Goal: Task Accomplishment & Management: Manage account settings

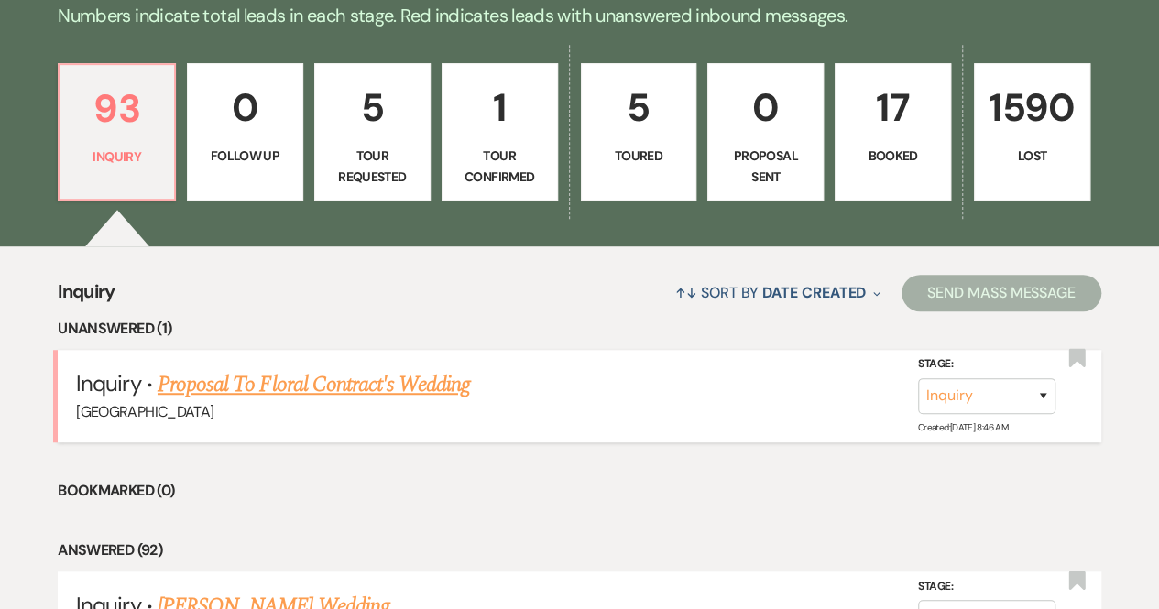
click at [219, 382] on link "Proposal To Floral Contract's Wedding" at bounding box center [314, 384] width 312 height 33
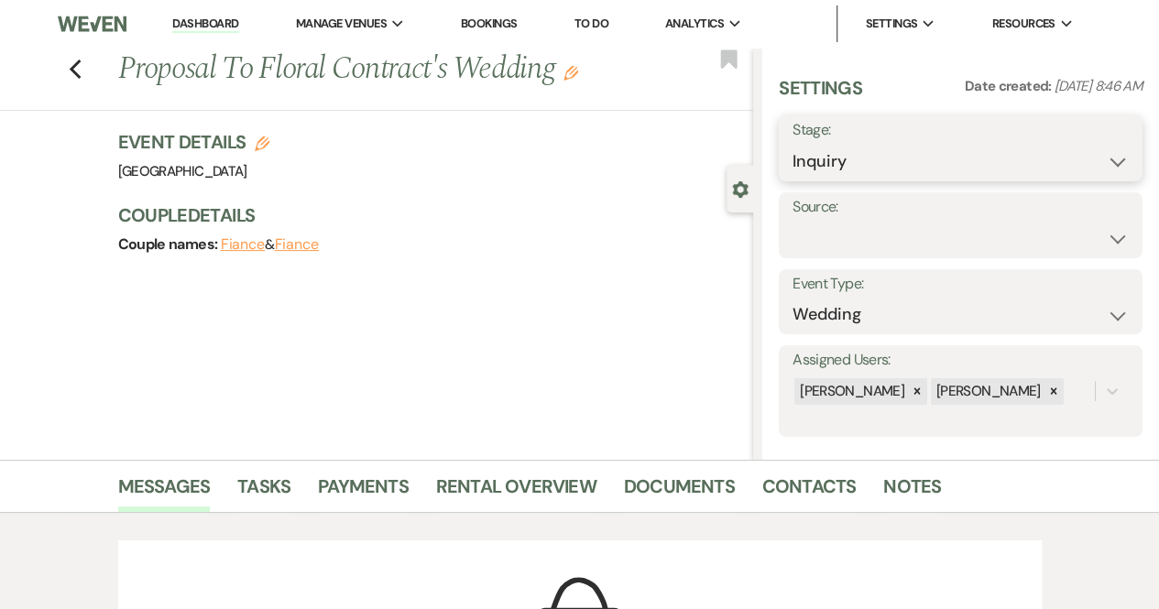
click at [924, 157] on select "Inquiry Follow Up Tour Requested Tour Confirmed Toured Proposal Sent Booked Lost" at bounding box center [961, 162] width 336 height 36
select select "8"
click at [793, 144] on select "Inquiry Follow Up Tour Requested Tour Confirmed Toured Proposal Sent Booked Lost" at bounding box center [961, 162] width 336 height 36
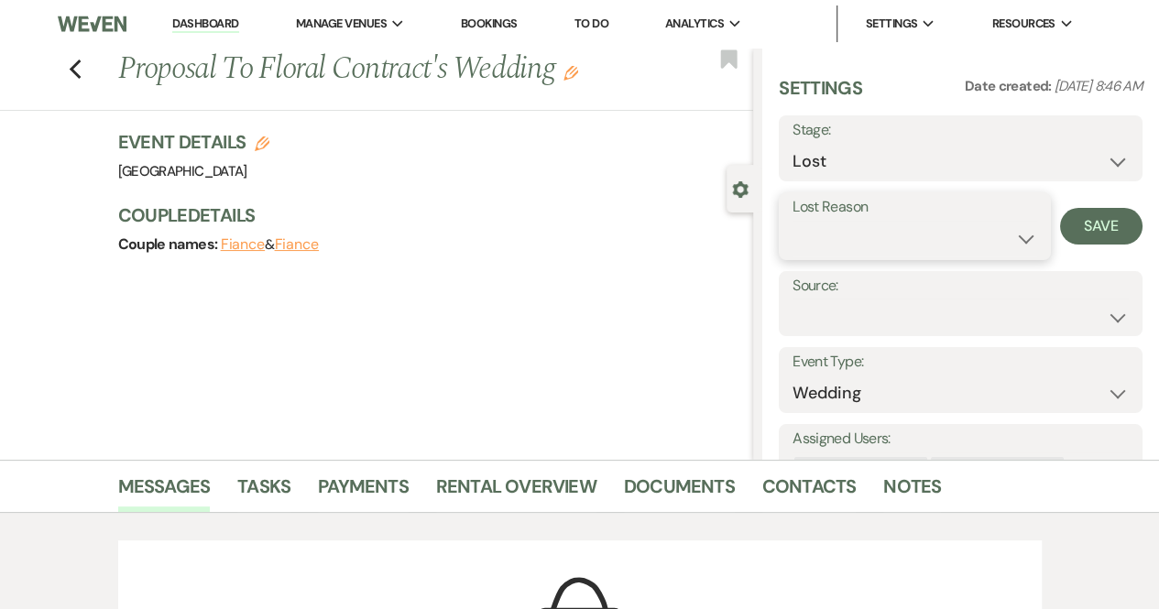
click at [867, 243] on select "Booked Elsewhere Budget Date Unavailable No Response Not a Good Match Capacity …" at bounding box center [915, 239] width 245 height 36
select select "3"
click at [793, 221] on select "Booked Elsewhere Budget Date Unavailable No Response Not a Good Match Capacity …" at bounding box center [915, 239] width 245 height 36
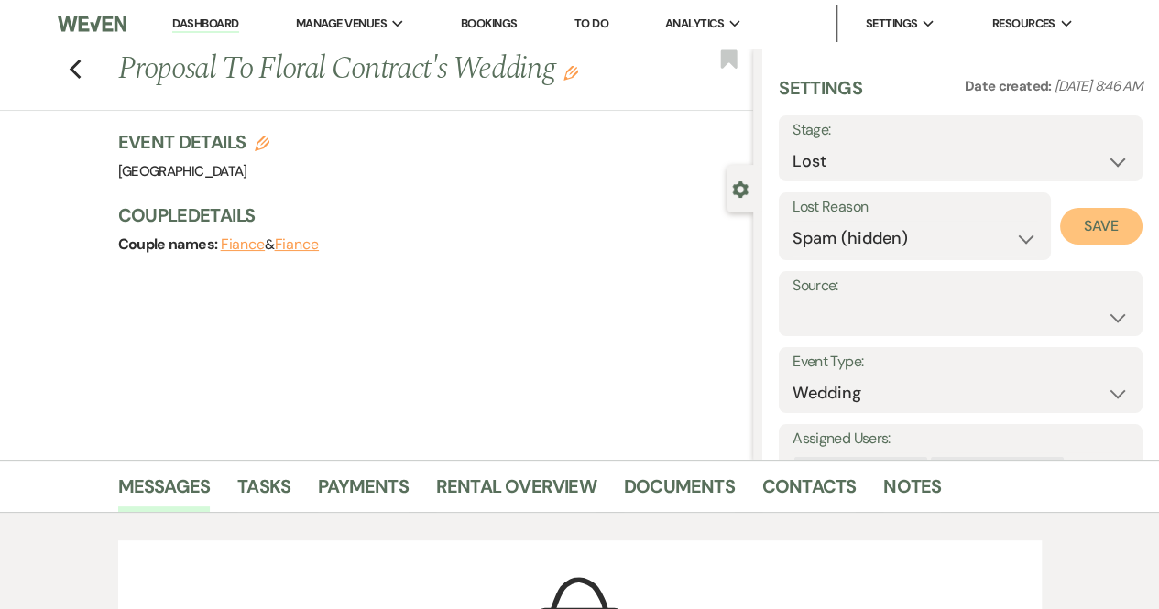
click at [1078, 224] on button "Save" at bounding box center [1101, 226] width 82 height 37
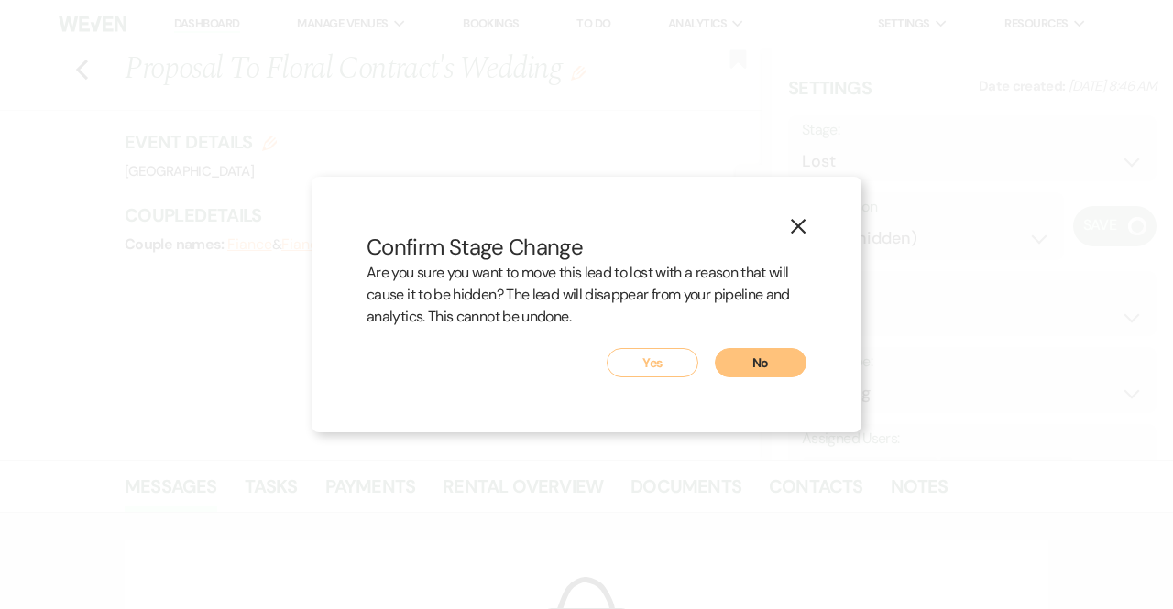
click at [639, 358] on button "Yes" at bounding box center [653, 362] width 92 height 29
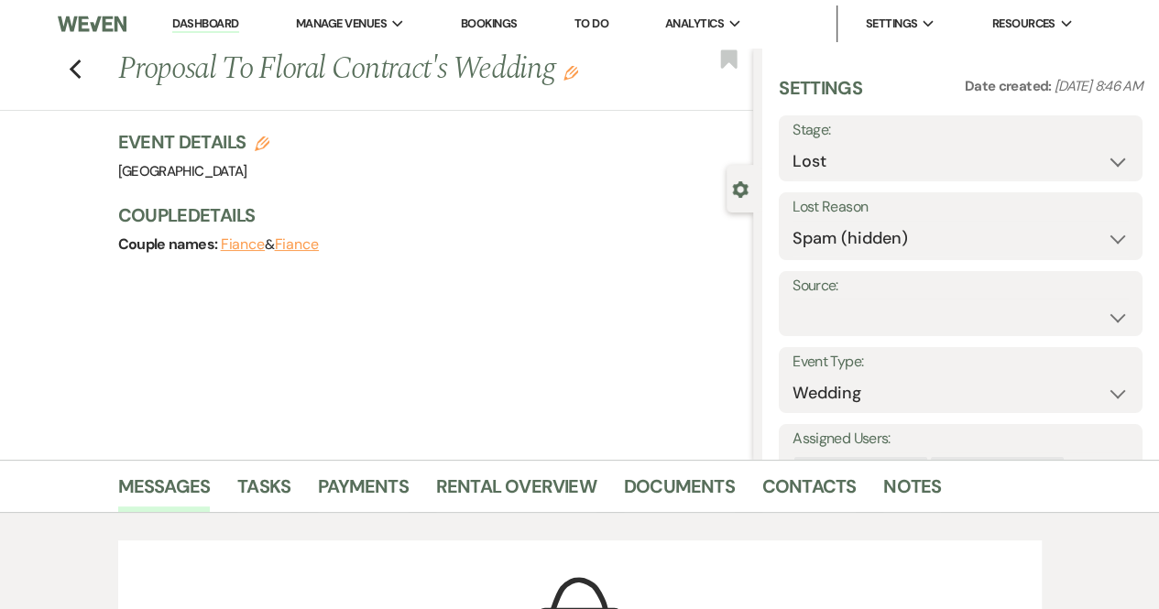
click at [205, 21] on link "Dashboard" at bounding box center [205, 24] width 66 height 17
select select "8"
select select "3"
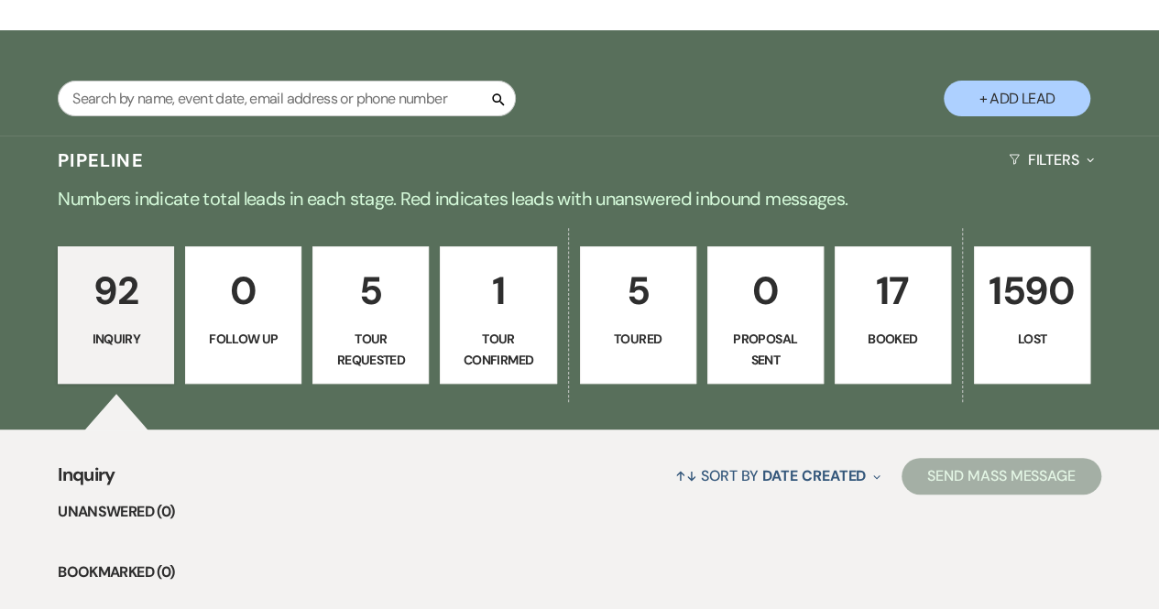
scroll to position [550, 0]
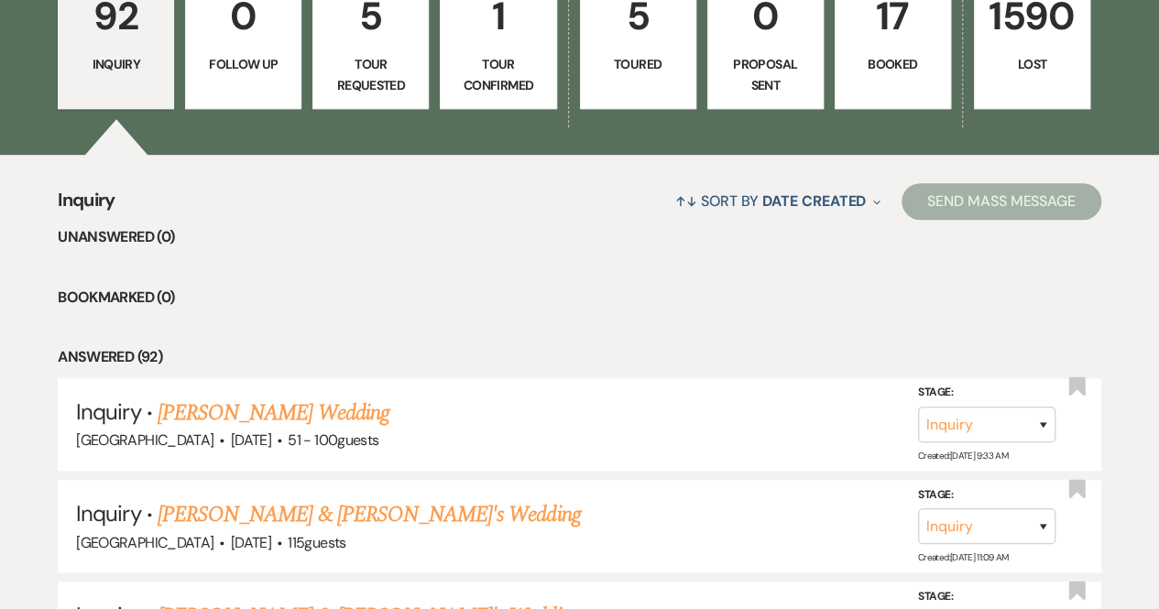
click at [354, 89] on p "Tour Requested" at bounding box center [370, 74] width 93 height 41
select select "2"
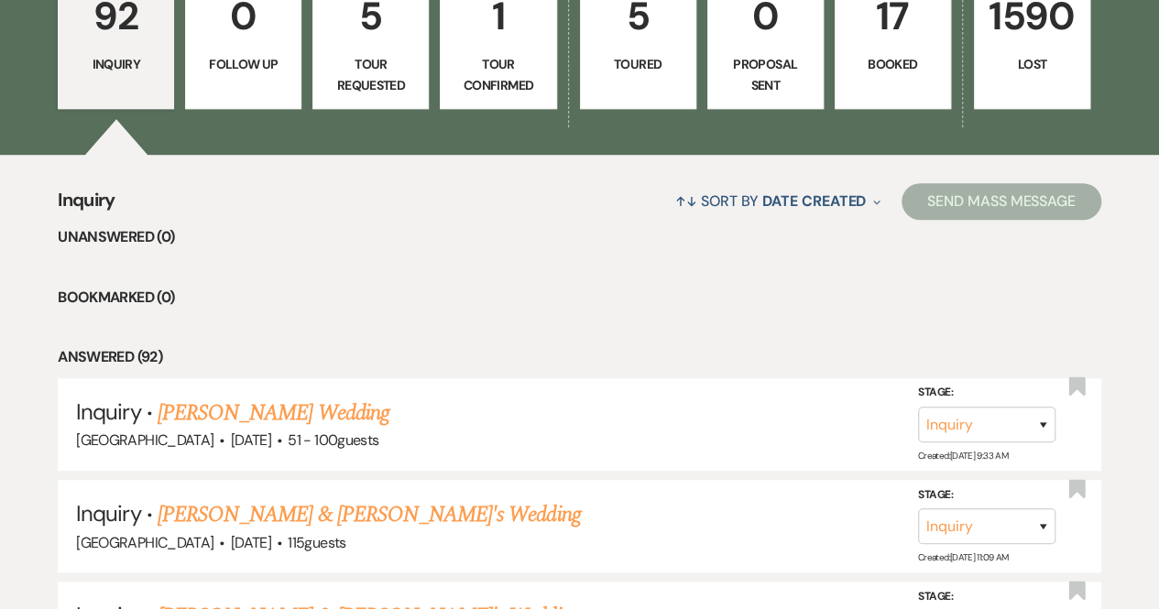
select select "2"
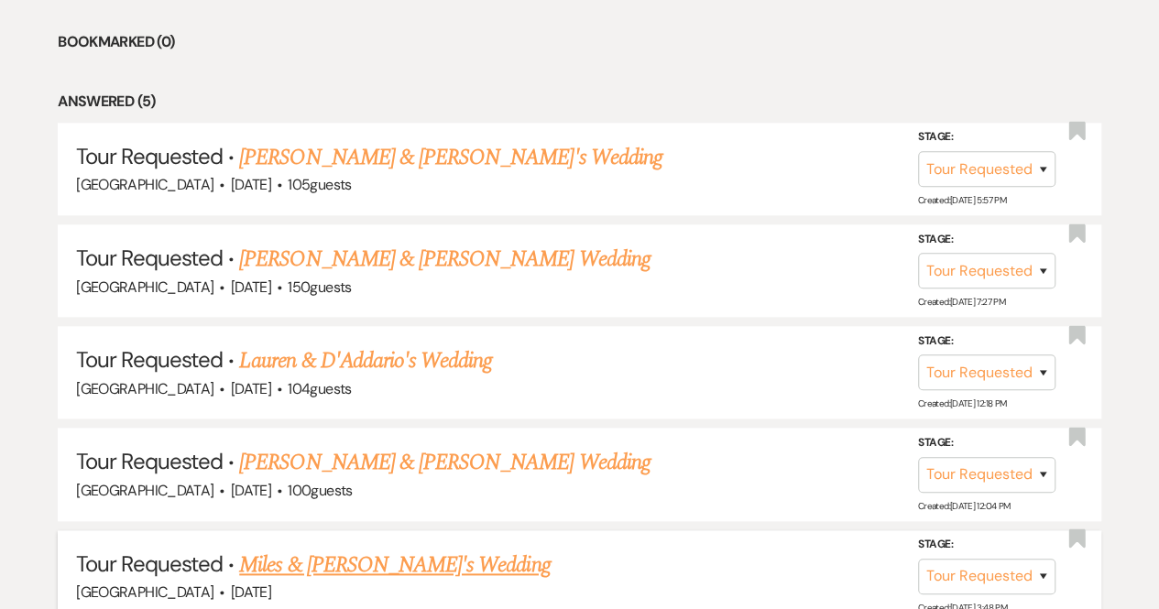
scroll to position [781, 0]
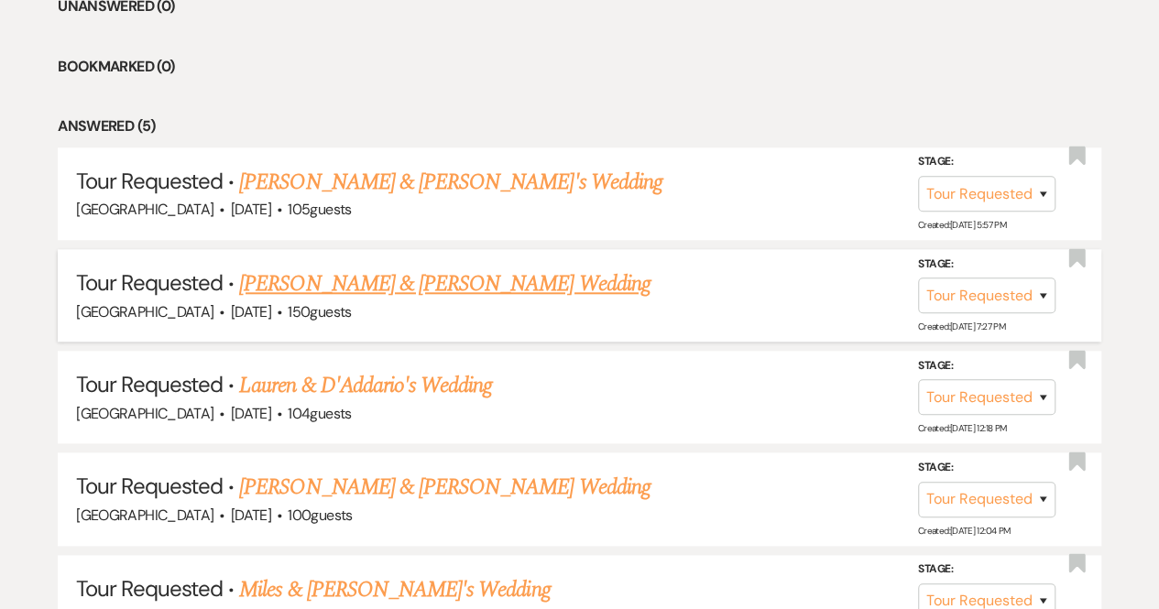
click at [334, 281] on link "[PERSON_NAME] & [PERSON_NAME] Wedding" at bounding box center [444, 284] width 411 height 33
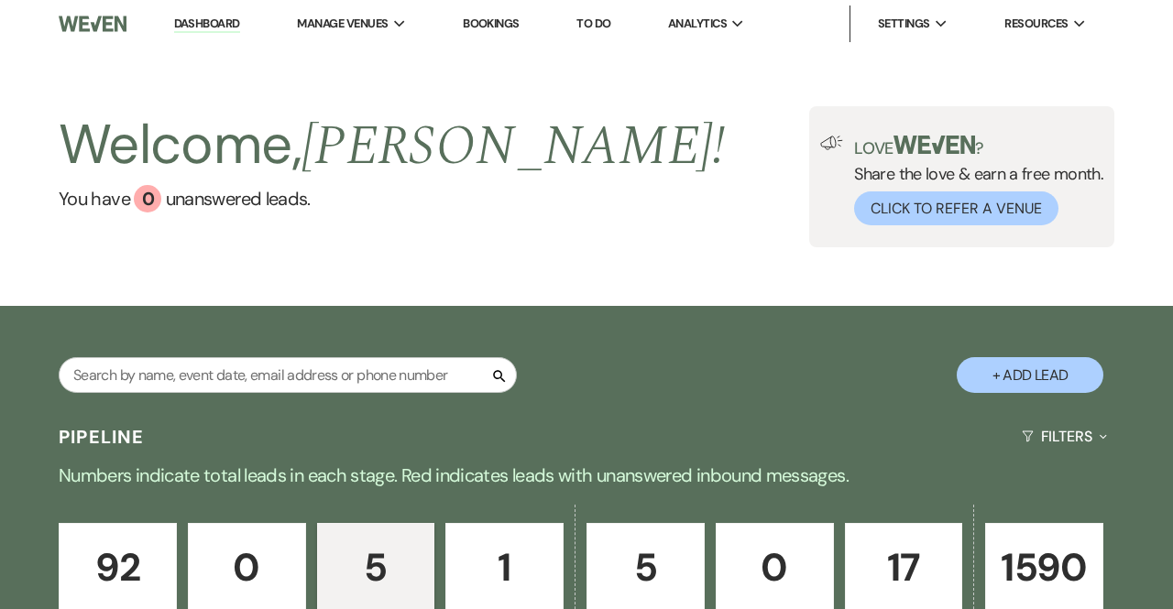
select select "2"
select select "5"
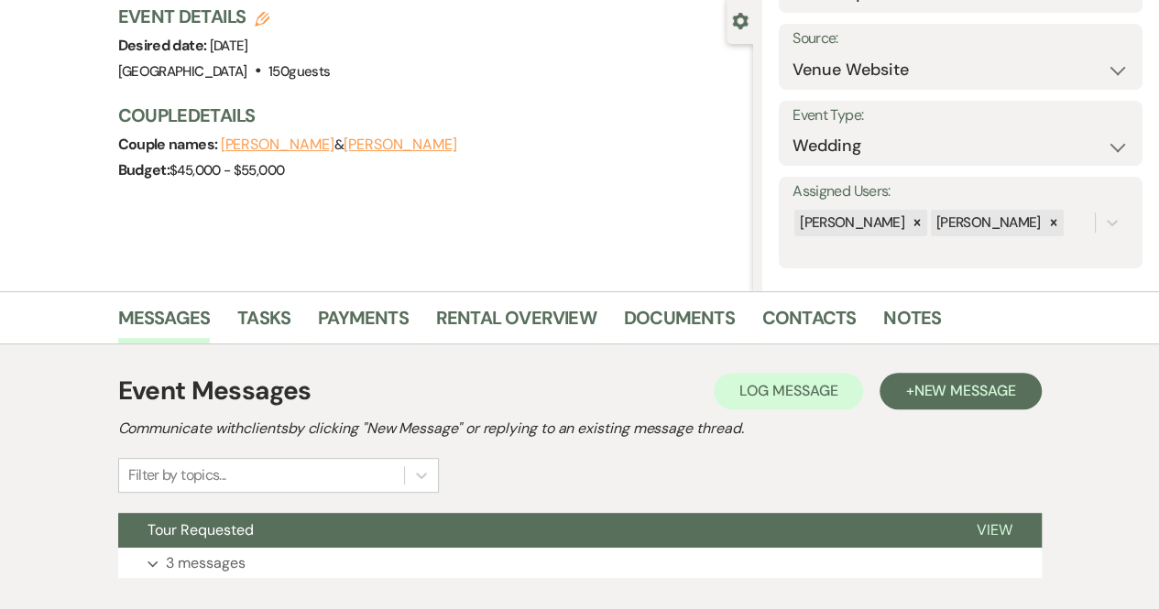
scroll to position [282, 0]
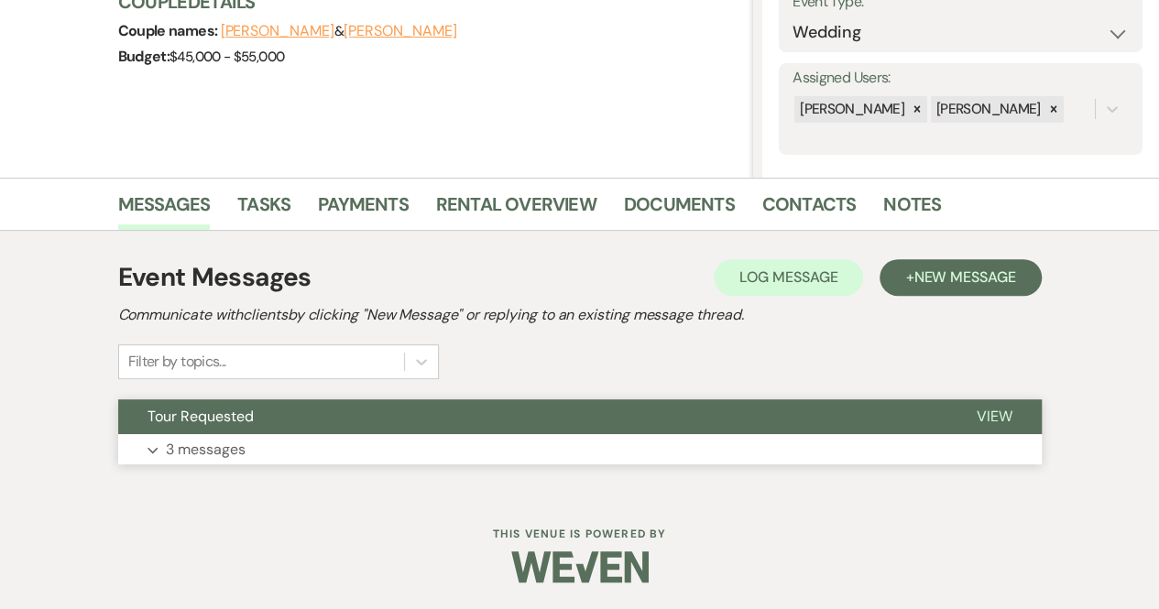
click at [1008, 408] on span "View" at bounding box center [995, 416] width 36 height 19
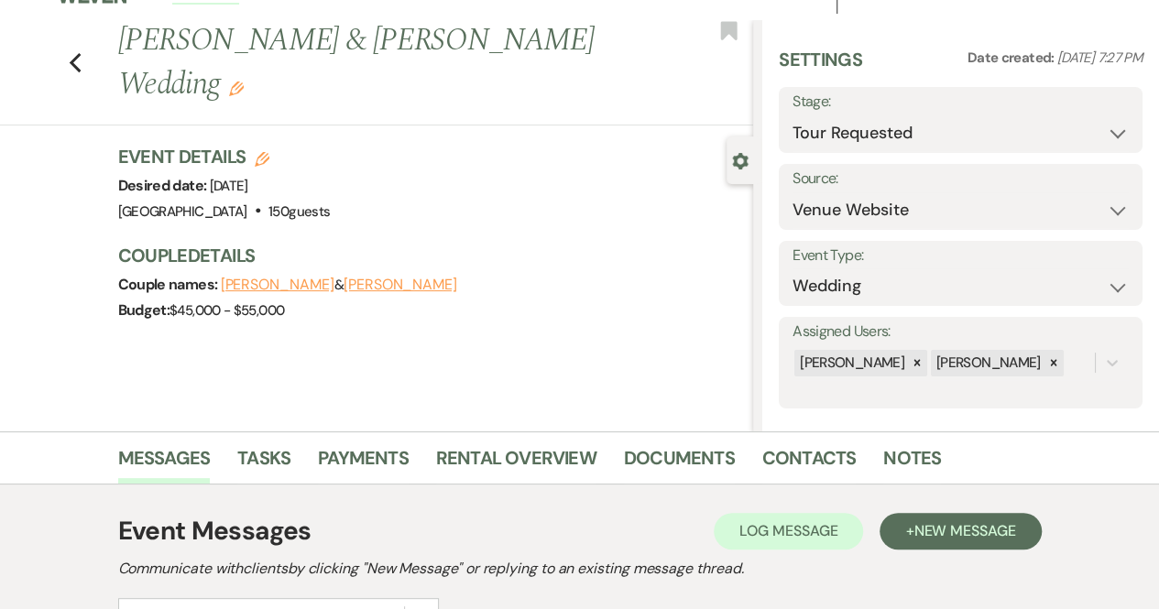
scroll to position [0, 0]
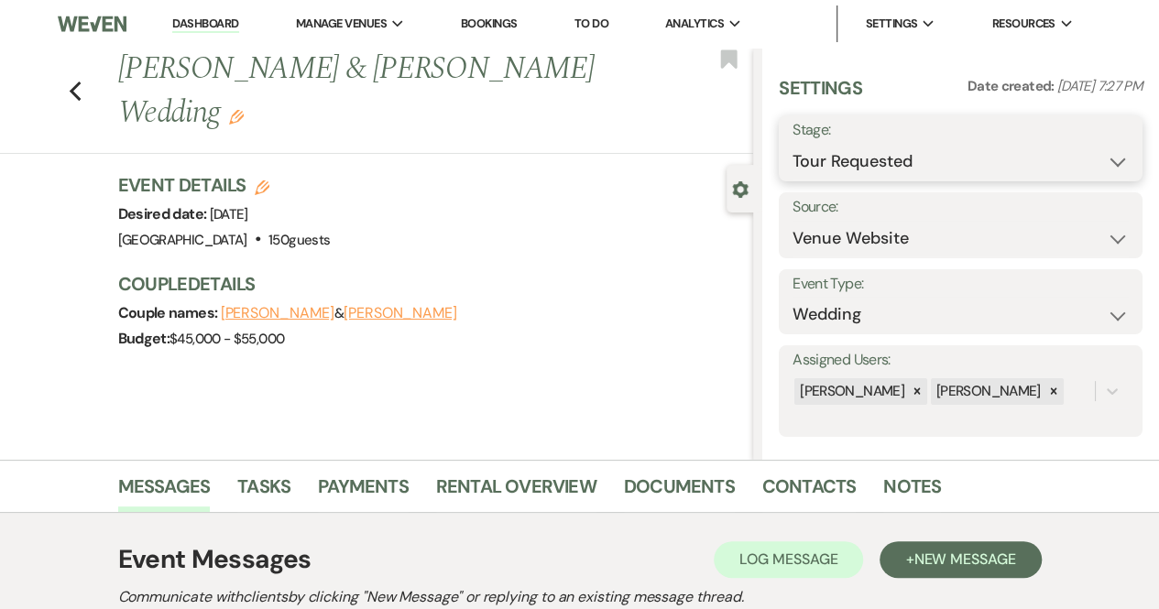
click at [881, 151] on select "Inquiry Follow Up Tour Requested Tour Confirmed Toured Proposal Sent Booked Lost" at bounding box center [961, 162] width 336 height 36
select select "8"
click at [793, 144] on select "Inquiry Follow Up Tour Requested Tour Confirmed Toured Proposal Sent Booked Lost" at bounding box center [961, 162] width 336 height 36
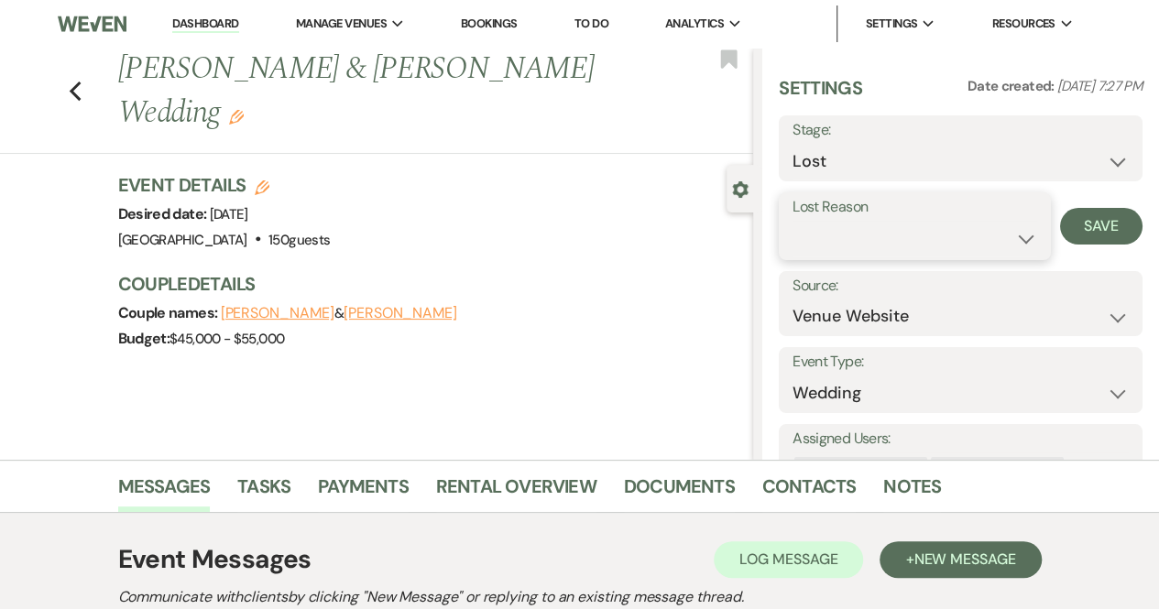
click at [843, 234] on select "Booked Elsewhere Budget Date Unavailable No Response Not a Good Match Capacity …" at bounding box center [915, 239] width 245 height 36
select select "5"
click at [793, 221] on select "Booked Elsewhere Budget Date Unavailable No Response Not a Good Match Capacity …" at bounding box center [915, 239] width 245 height 36
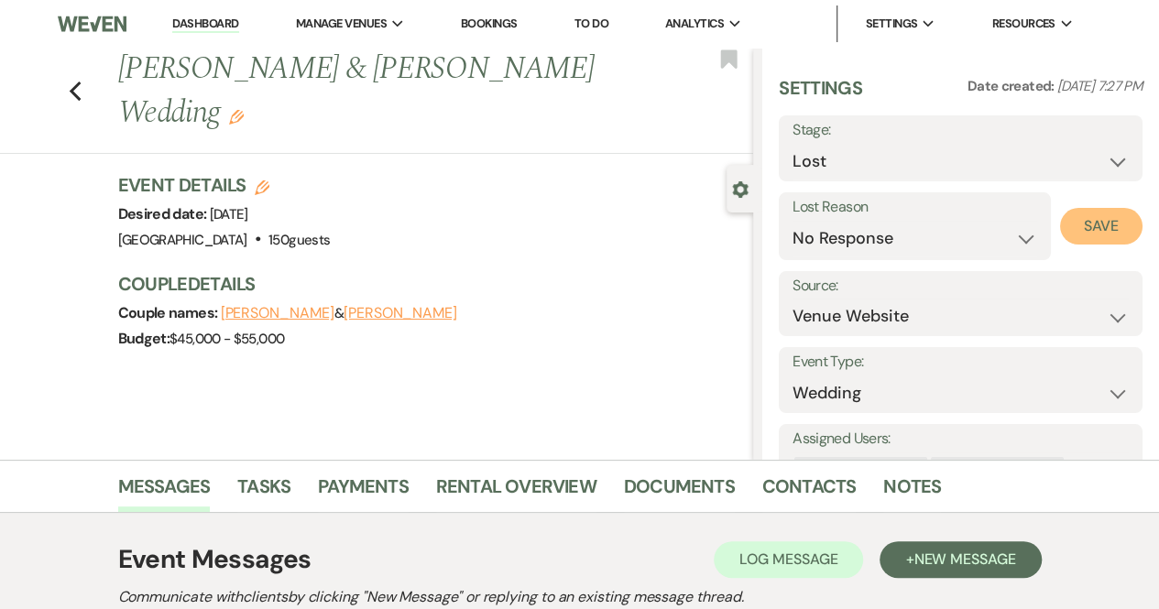
click at [1089, 235] on button "Save" at bounding box center [1101, 226] width 82 height 37
click at [77, 81] on icon "Previous" at bounding box center [76, 92] width 14 height 22
select select "2"
select select "8"
select select "5"
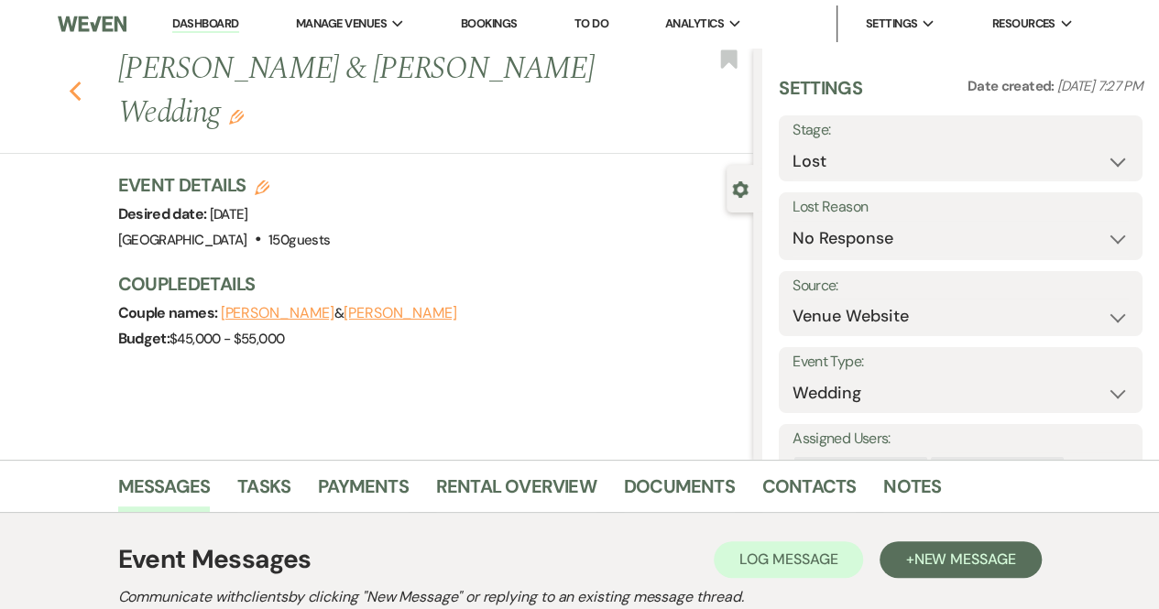
select select "2"
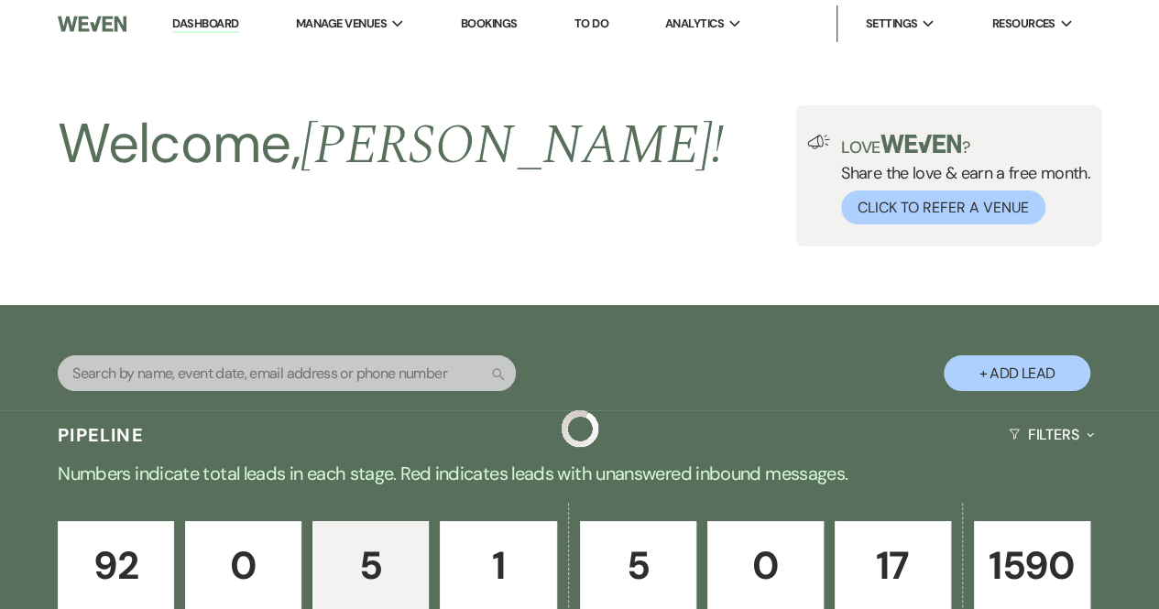
scroll to position [781, 0]
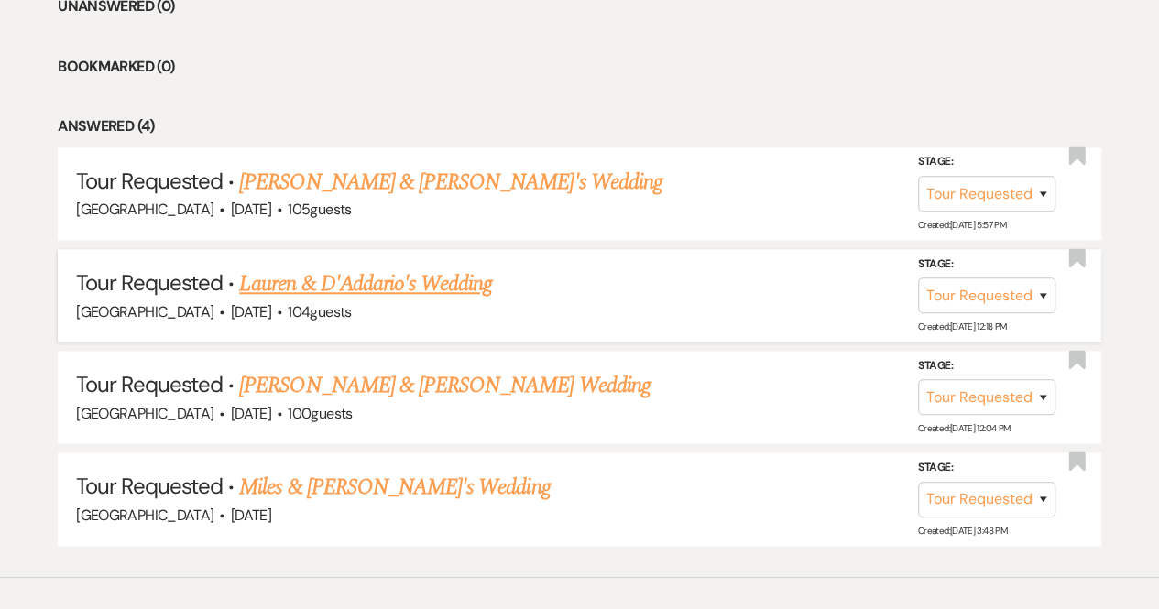
click at [301, 277] on link "Lauren & D'Addario's Wedding" at bounding box center [365, 284] width 253 height 33
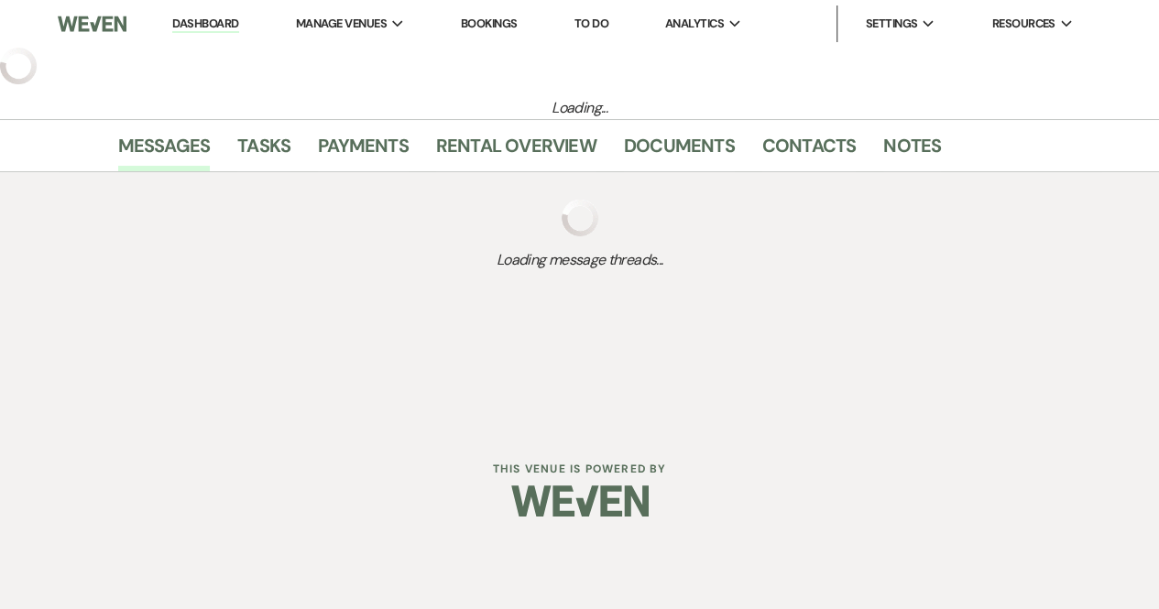
select select "2"
select select "5"
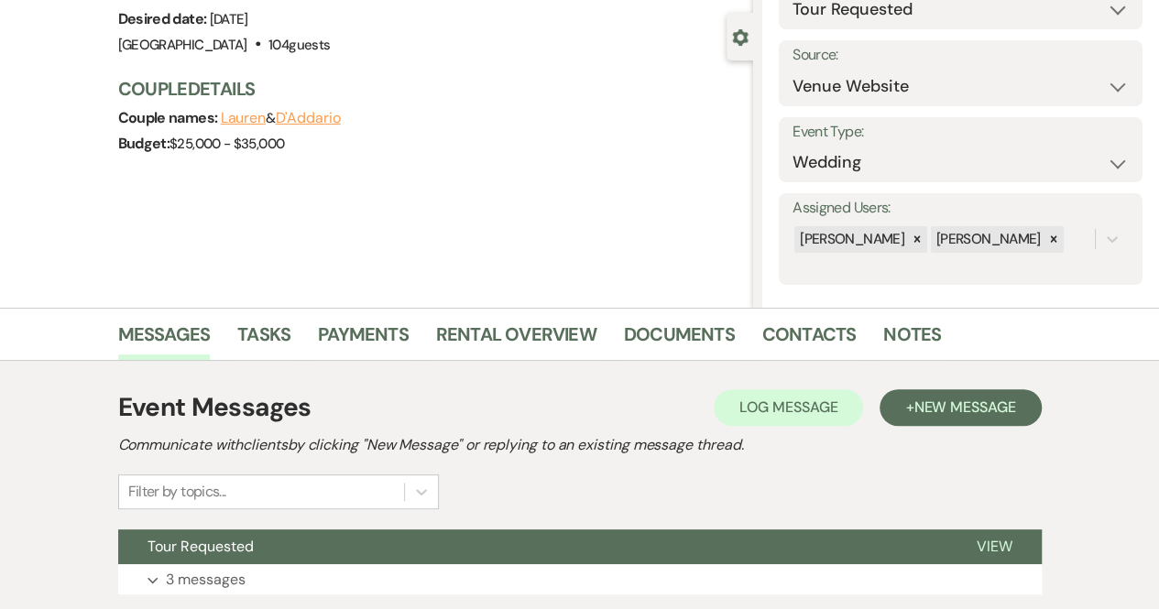
scroll to position [282, 0]
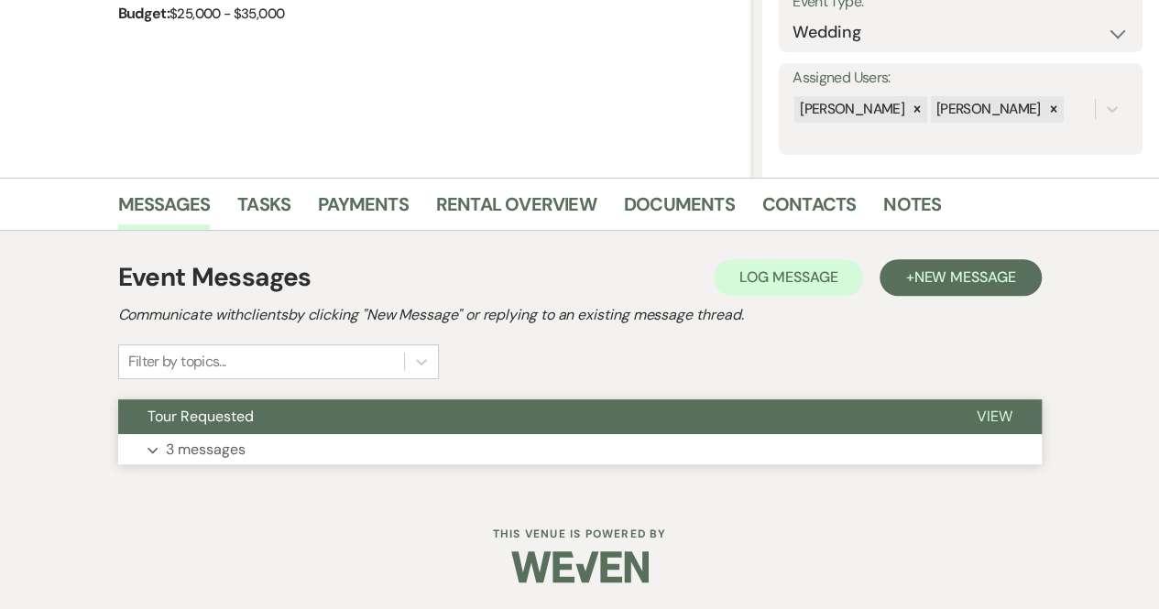
click at [987, 417] on span "View" at bounding box center [995, 416] width 36 height 19
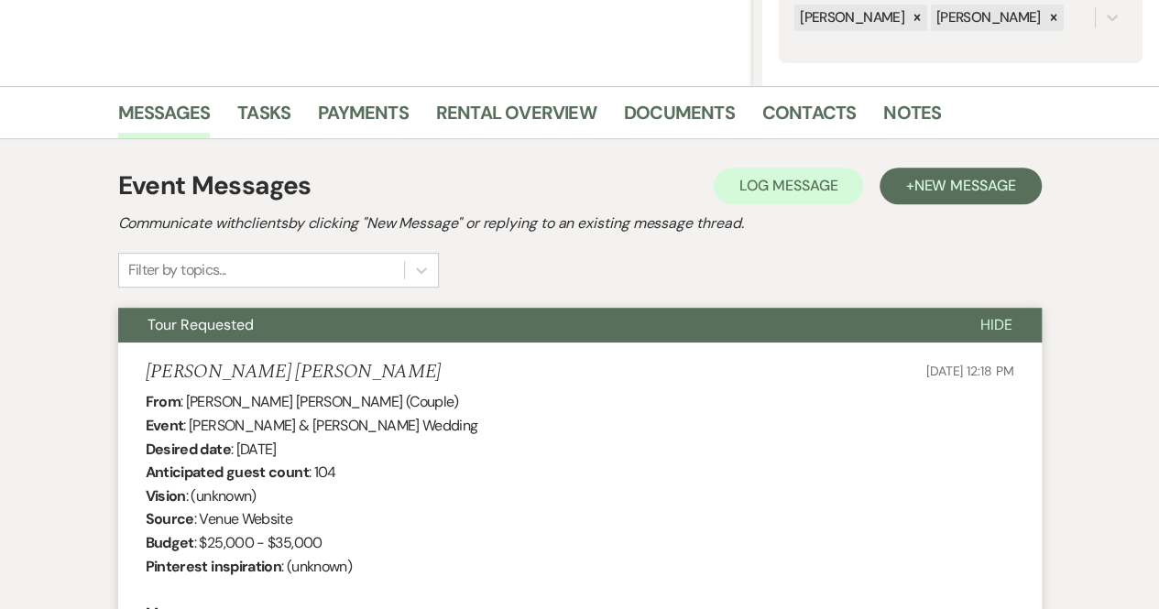
scroll to position [7, 0]
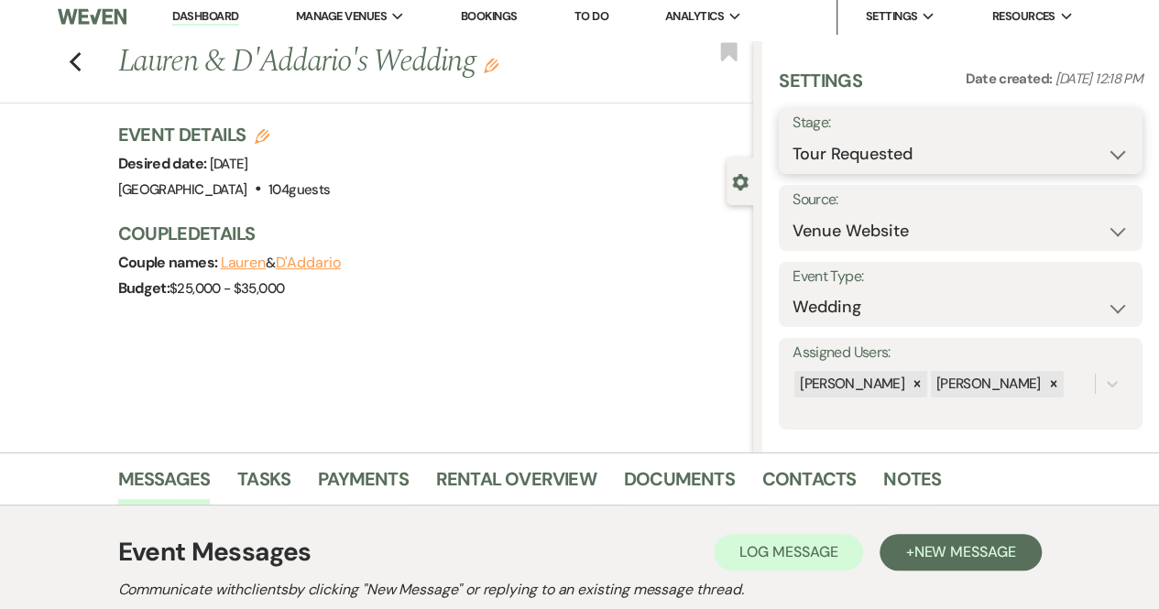
click at [940, 147] on select "Inquiry Follow Up Tour Requested Tour Confirmed Toured Proposal Sent Booked Lost" at bounding box center [961, 155] width 336 height 36
select select "8"
click at [793, 137] on select "Inquiry Follow Up Tour Requested Tour Confirmed Toured Proposal Sent Booked Lost" at bounding box center [961, 155] width 336 height 36
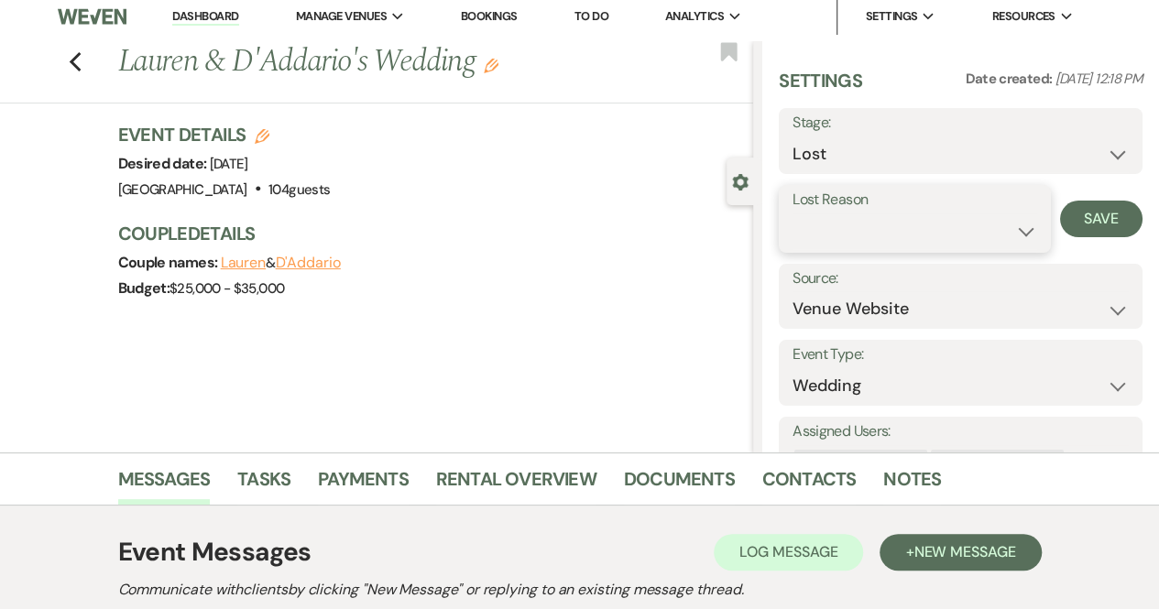
click at [877, 219] on select "Booked Elsewhere Budget Date Unavailable No Response Not a Good Match Capacity …" at bounding box center [915, 231] width 245 height 36
select select "5"
click at [793, 213] on select "Booked Elsewhere Budget Date Unavailable No Response Not a Good Match Capacity …" at bounding box center [915, 231] width 245 height 36
click at [1073, 216] on button "Save" at bounding box center [1101, 219] width 82 height 37
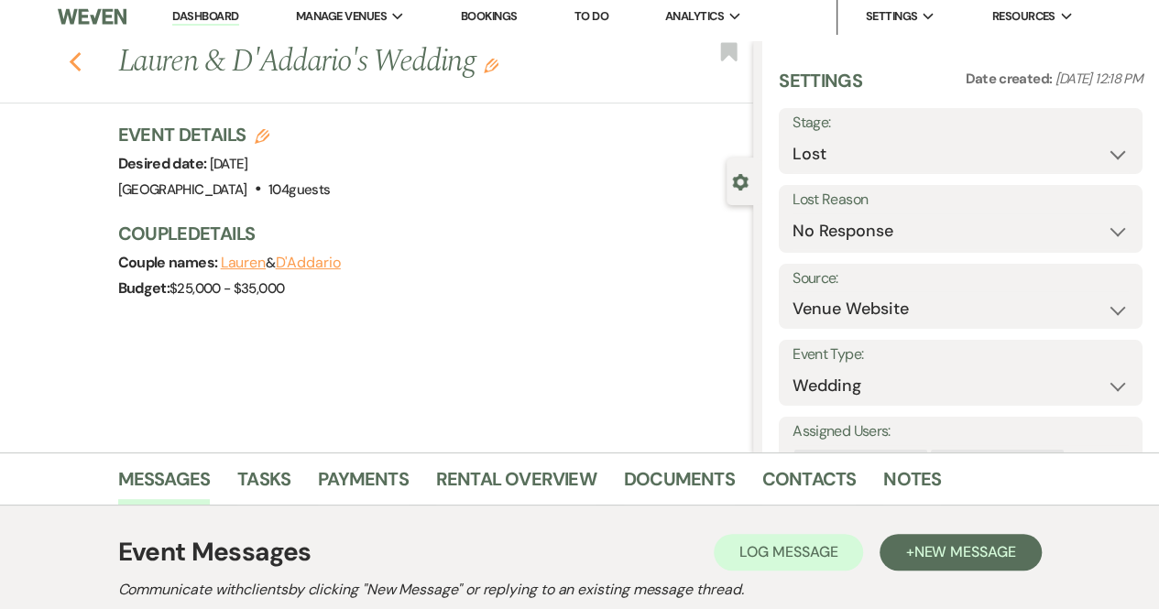
click at [75, 57] on icon "Previous" at bounding box center [76, 62] width 14 height 22
select select "2"
select select "8"
select select "5"
select select "2"
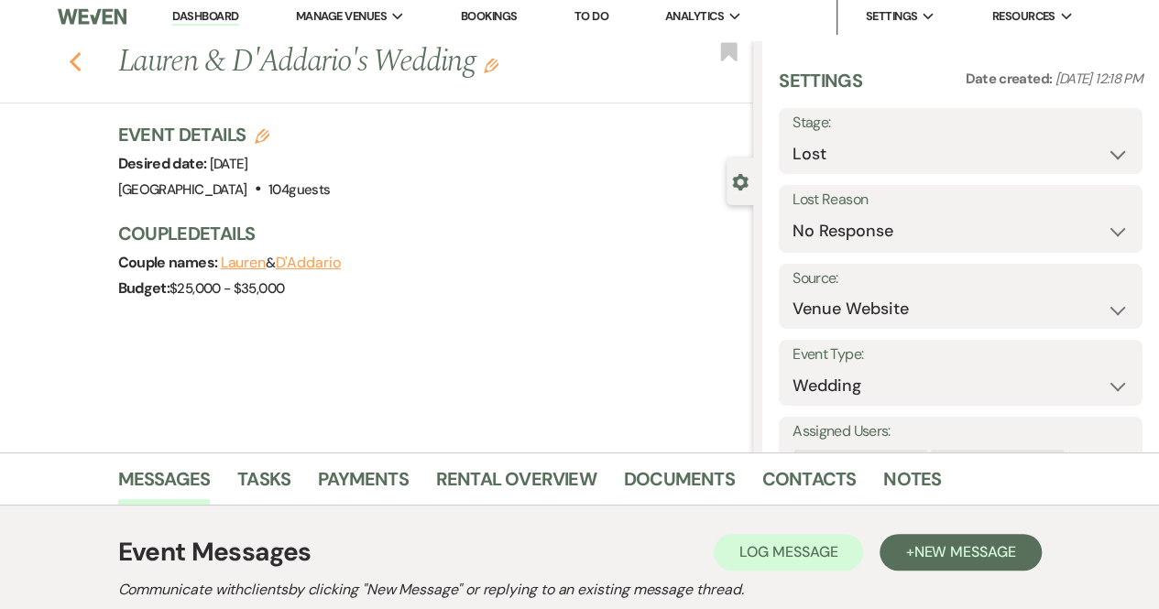
select select "2"
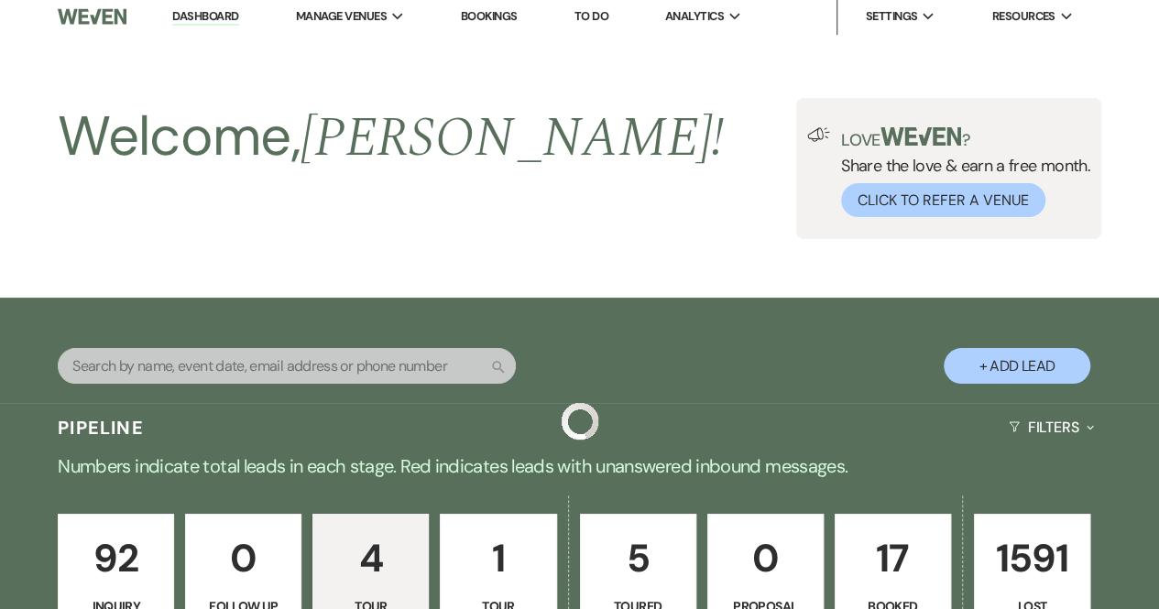
scroll to position [761, 0]
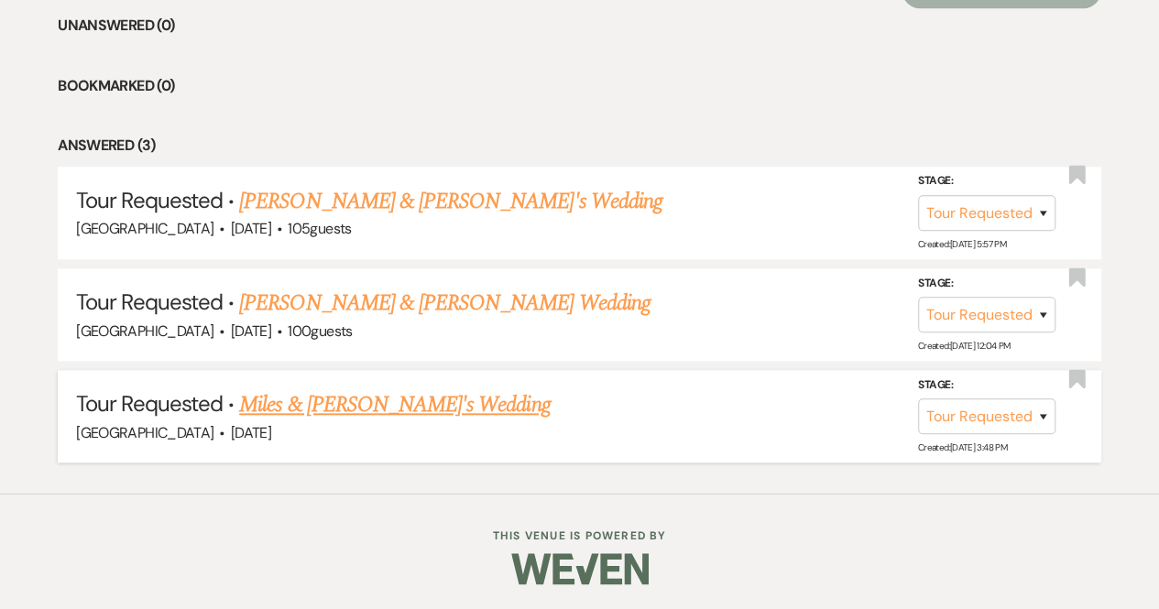
click at [275, 424] on div "[GEOGRAPHIC_DATA] · [DATE]" at bounding box center [579, 433] width 1007 height 24
click at [275, 406] on link "Miles & [PERSON_NAME]'s Wedding" at bounding box center [394, 405] width 311 height 33
select select "2"
select select "5"
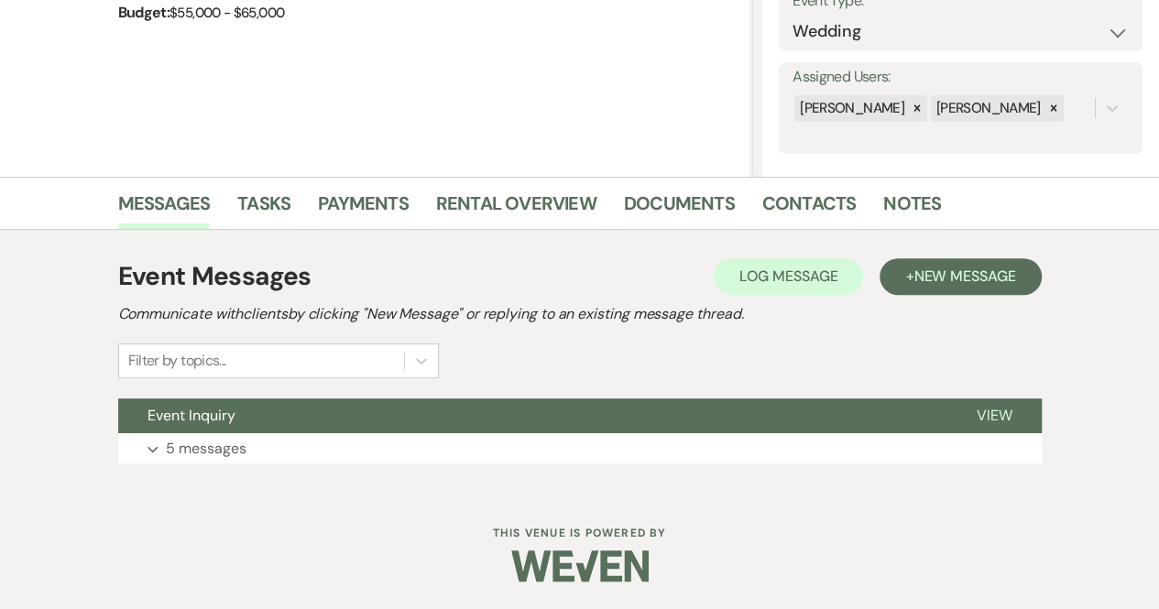
scroll to position [282, 0]
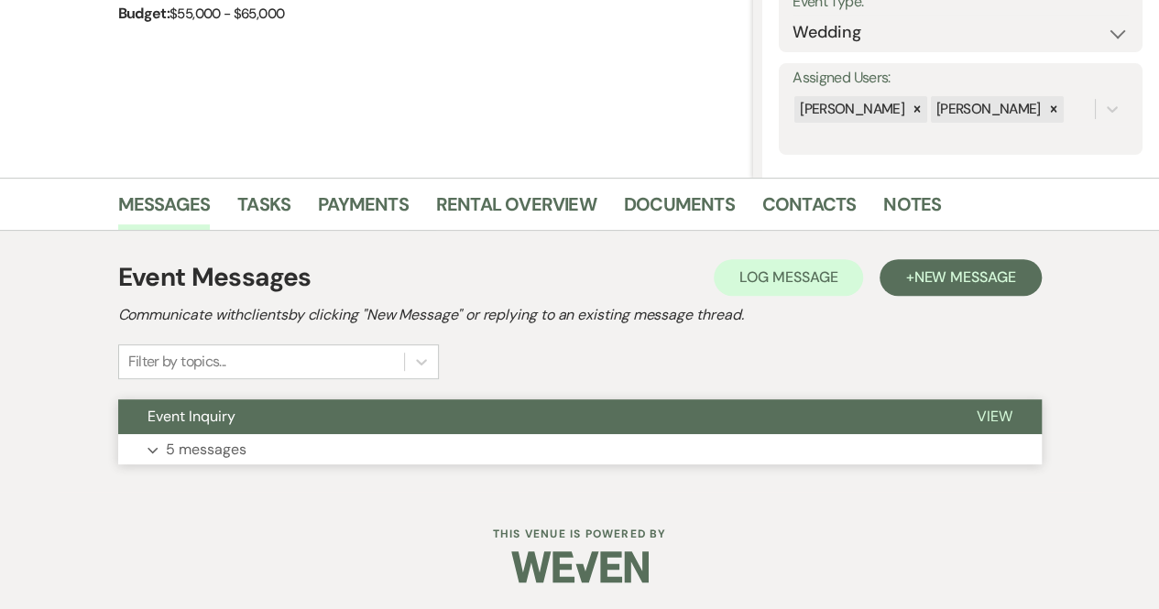
click at [982, 416] on span "View" at bounding box center [995, 416] width 36 height 19
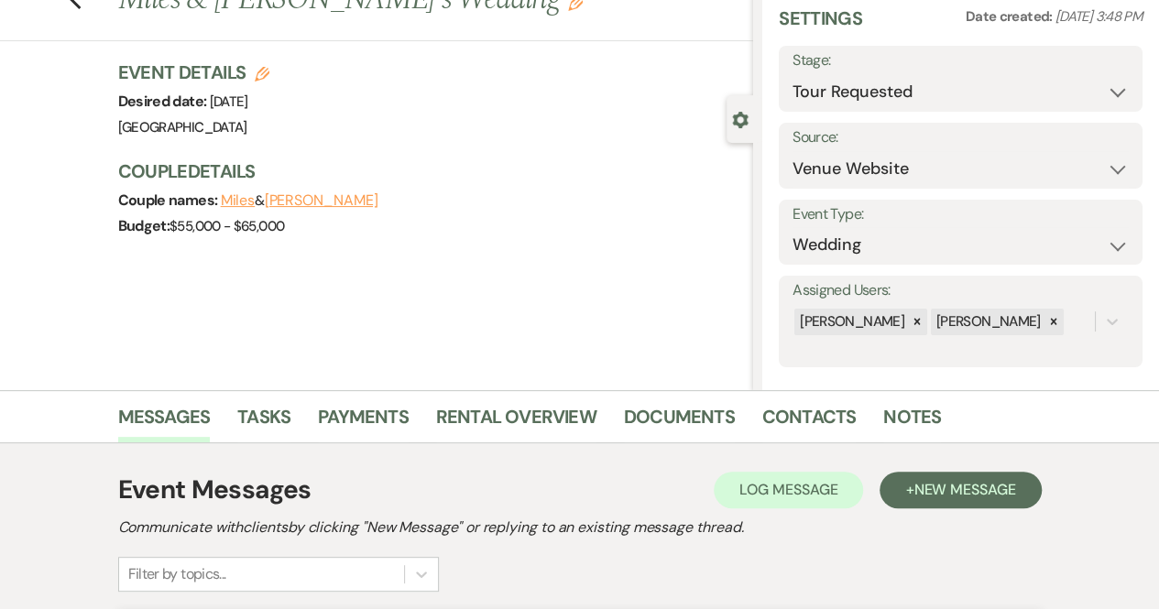
scroll to position [0, 0]
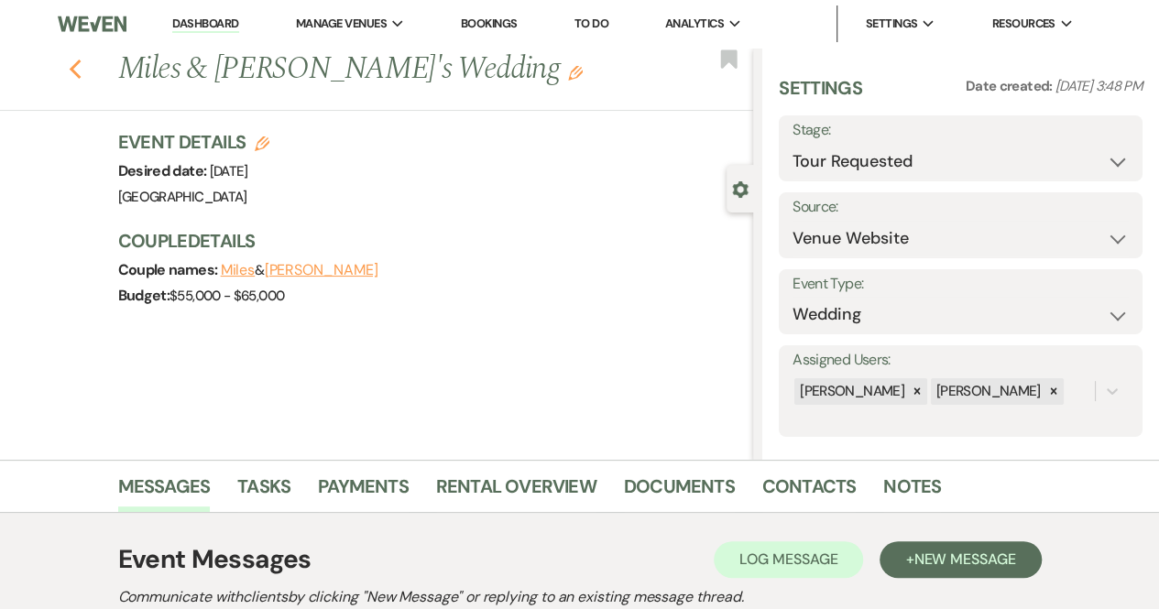
click at [82, 68] on icon "Previous" at bounding box center [76, 70] width 14 height 22
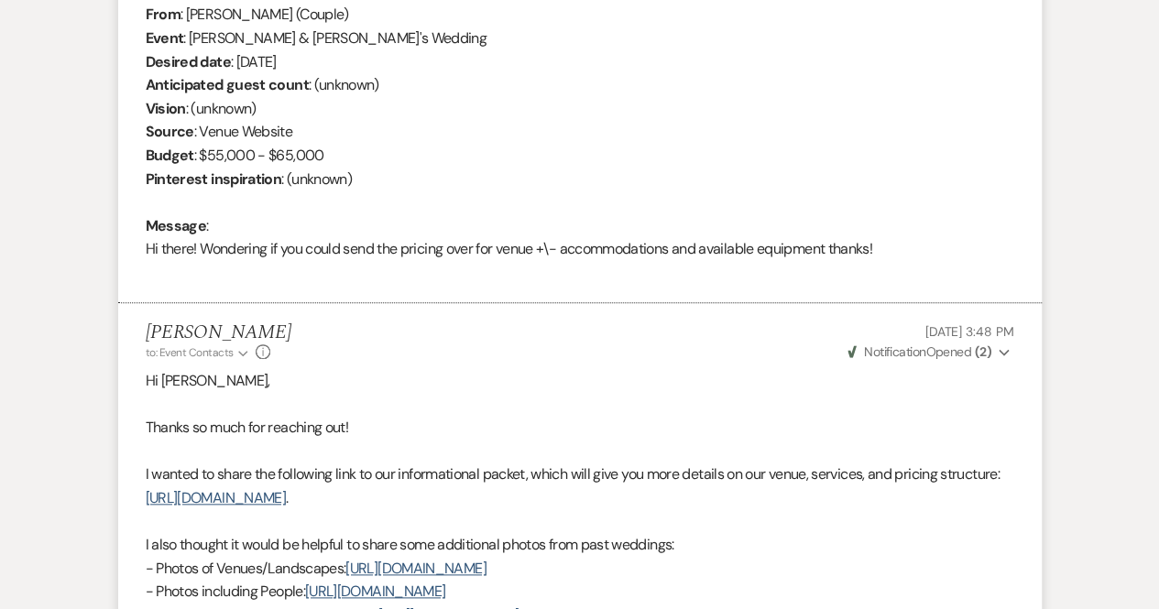
select select "2"
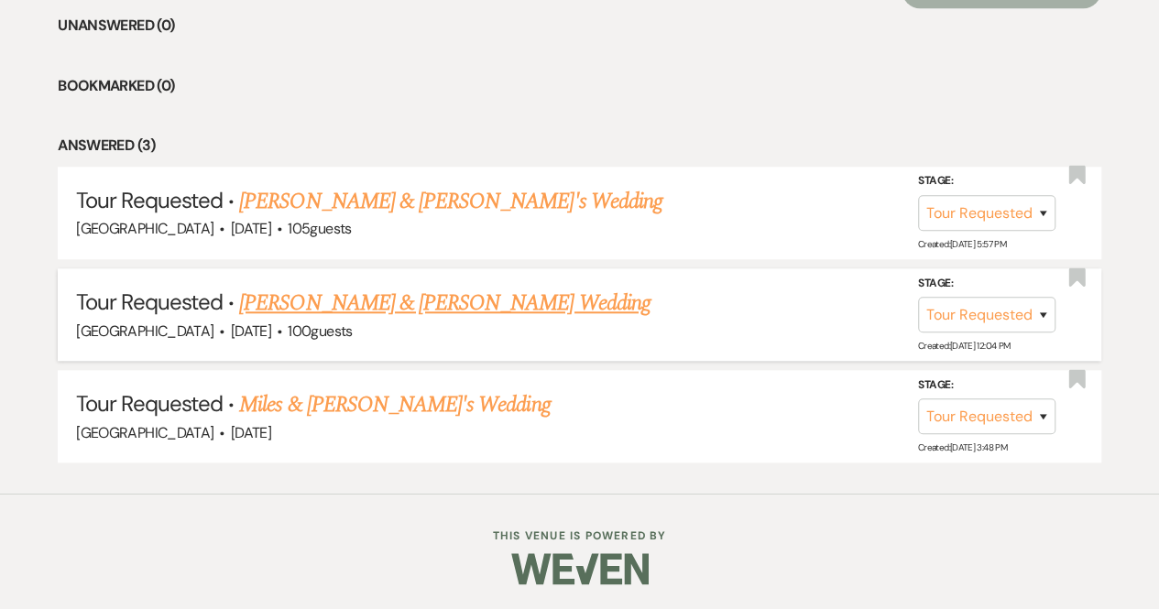
click at [413, 298] on link "[PERSON_NAME] & [PERSON_NAME] Wedding" at bounding box center [444, 303] width 411 height 33
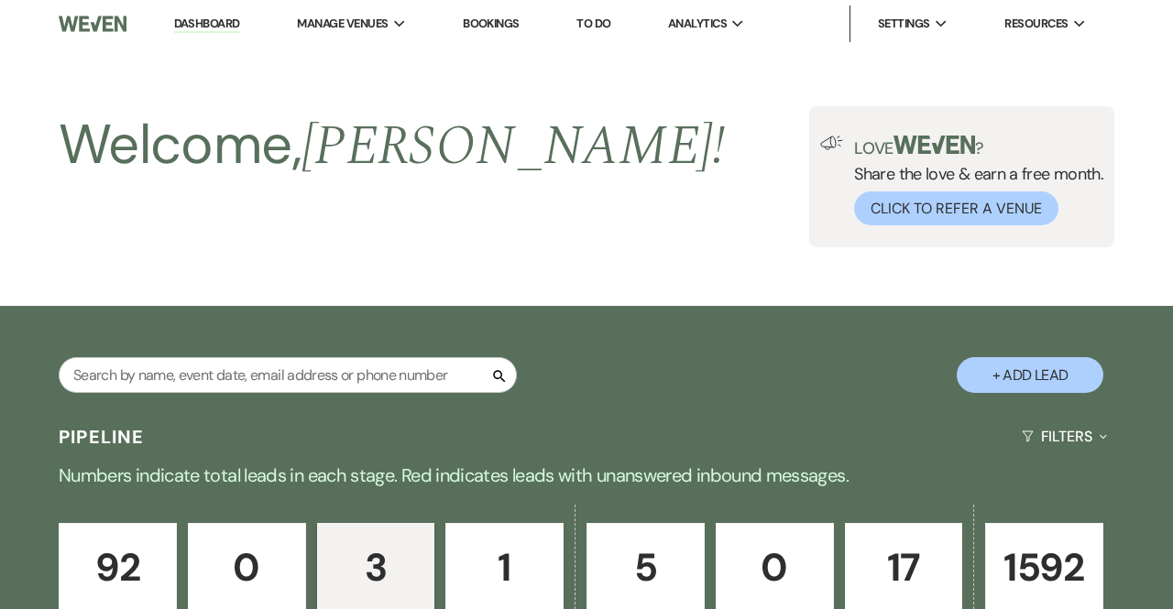
select select "2"
select select "5"
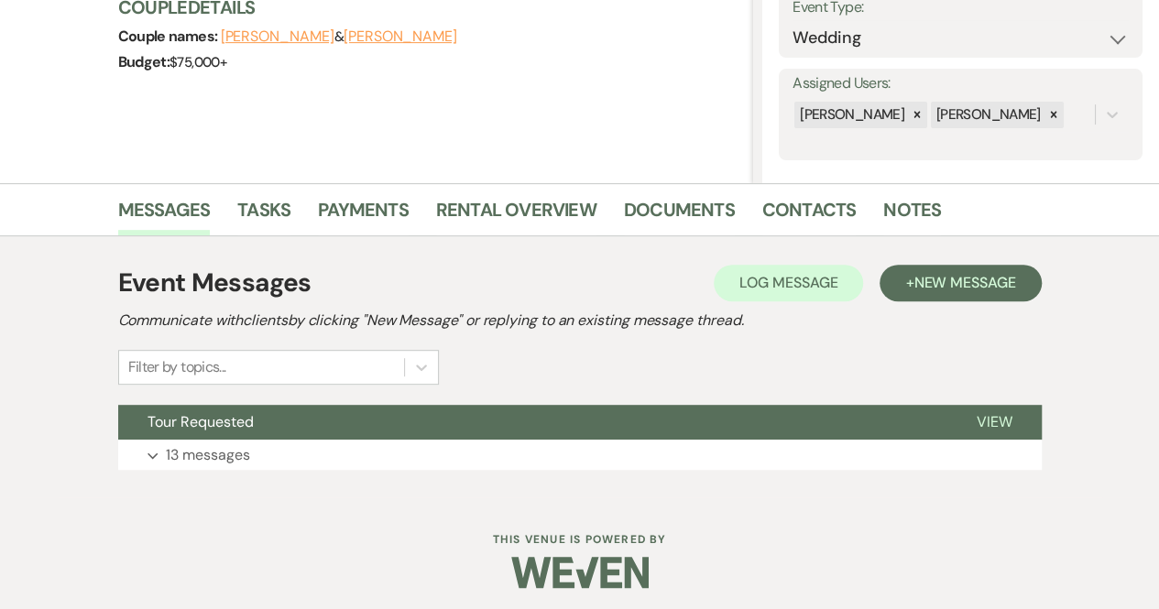
scroll to position [282, 0]
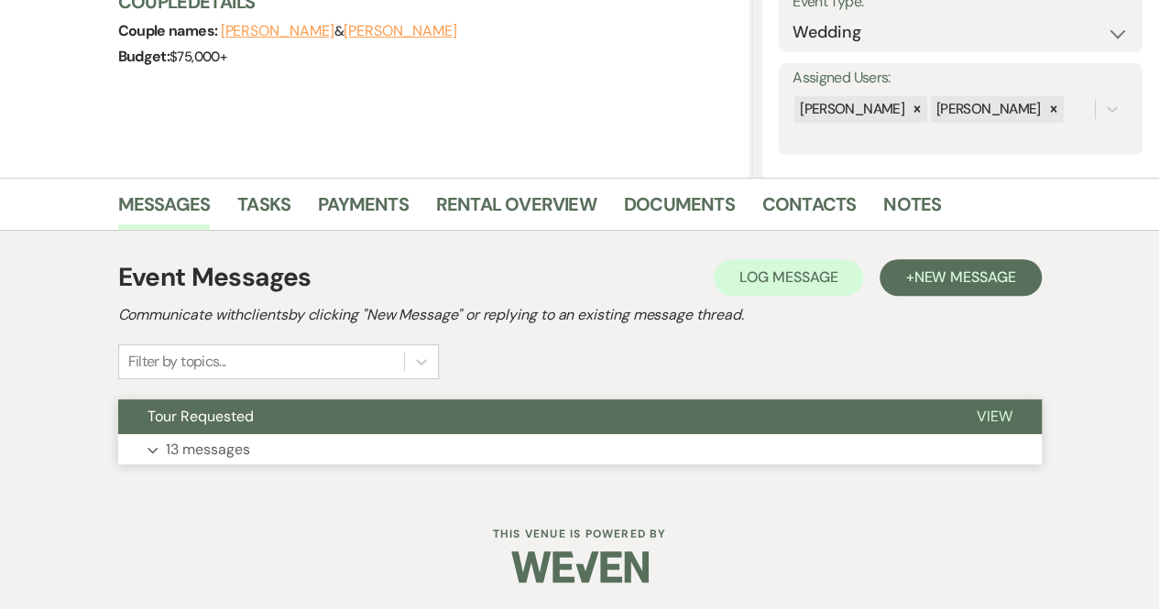
click at [1001, 421] on span "View" at bounding box center [995, 416] width 36 height 19
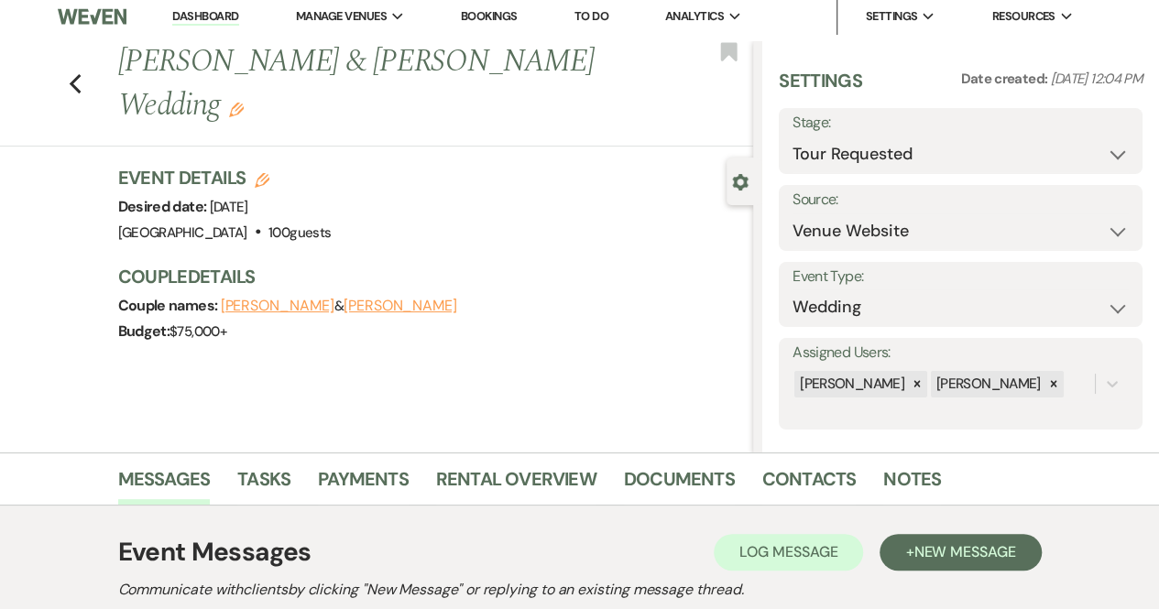
scroll to position [0, 0]
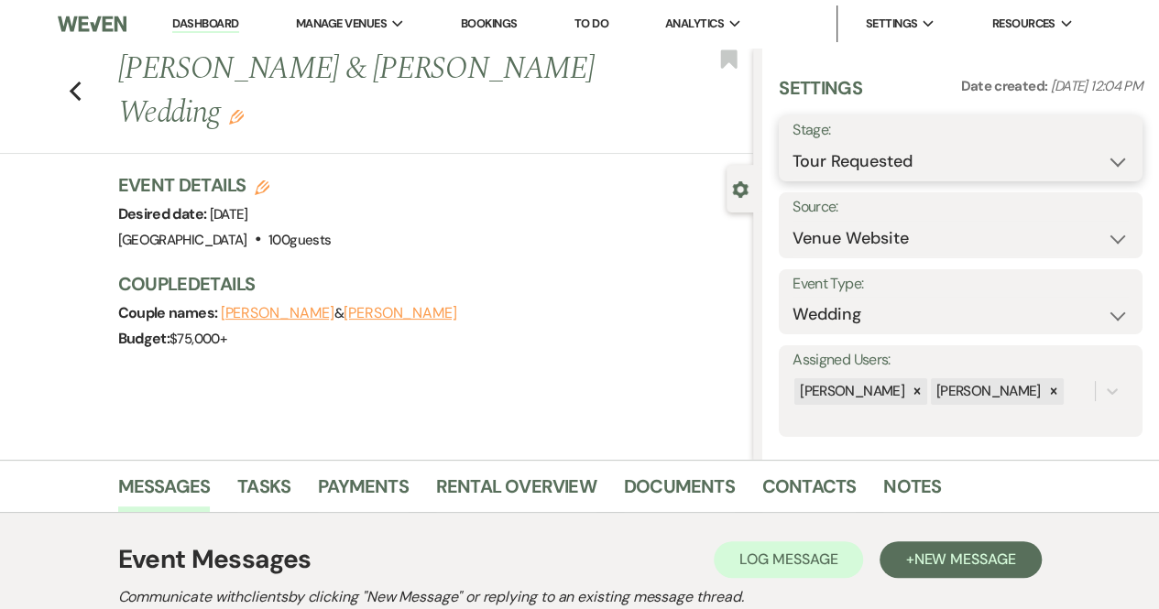
click at [867, 169] on select "Inquiry Follow Up Tour Requested Tour Confirmed Toured Proposal Sent Booked Lost" at bounding box center [961, 162] width 336 height 36
select select "8"
click at [793, 144] on select "Inquiry Follow Up Tour Requested Tour Confirmed Toured Proposal Sent Booked Lost" at bounding box center [961, 162] width 336 height 36
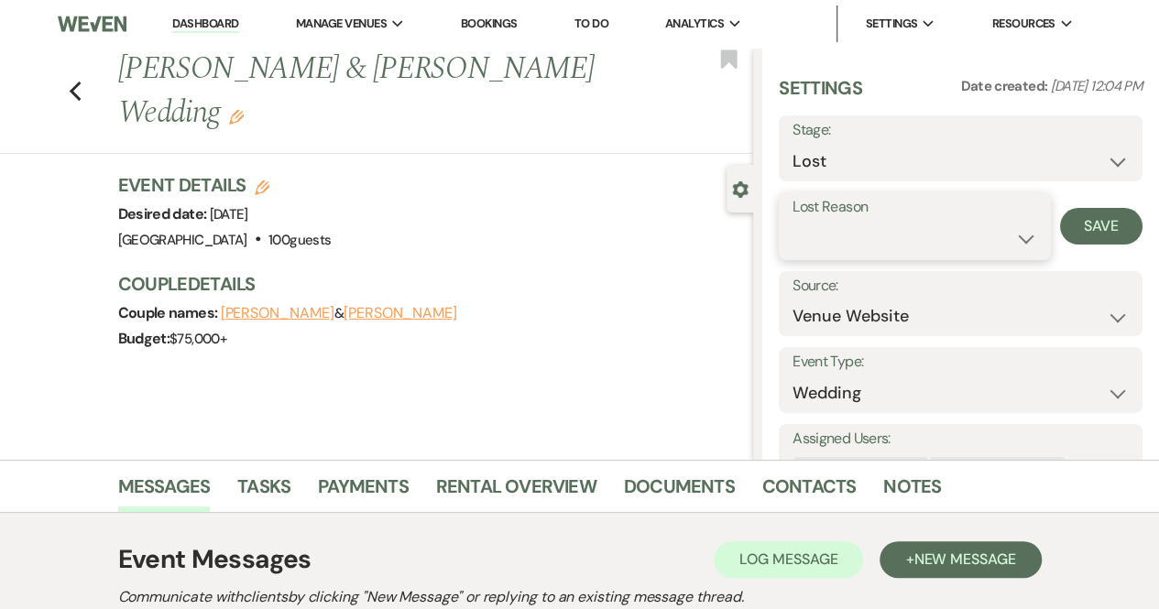
click at [860, 243] on select "Booked Elsewhere Budget Date Unavailable No Response Not a Good Match Capacity …" at bounding box center [915, 239] width 245 height 36
select select "5"
click at [793, 221] on select "Booked Elsewhere Budget Date Unavailable No Response Not a Good Match Capacity …" at bounding box center [915, 239] width 245 height 36
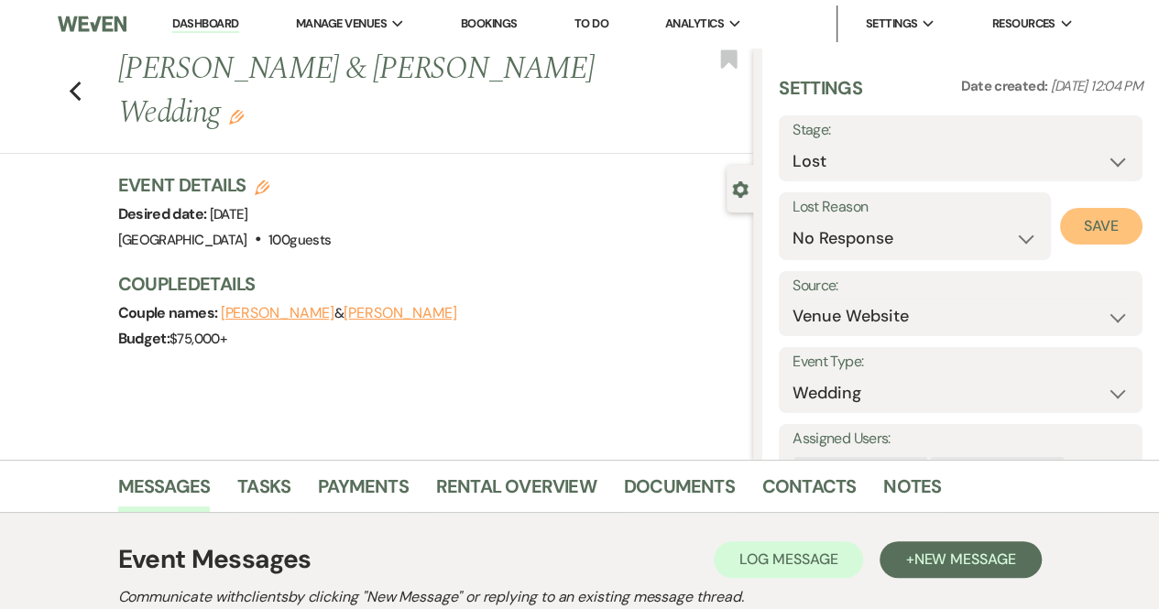
click at [1076, 240] on button "Save" at bounding box center [1101, 226] width 82 height 37
click at [77, 85] on icon "Previous" at bounding box center [76, 92] width 14 height 22
select select "2"
select select "8"
select select "5"
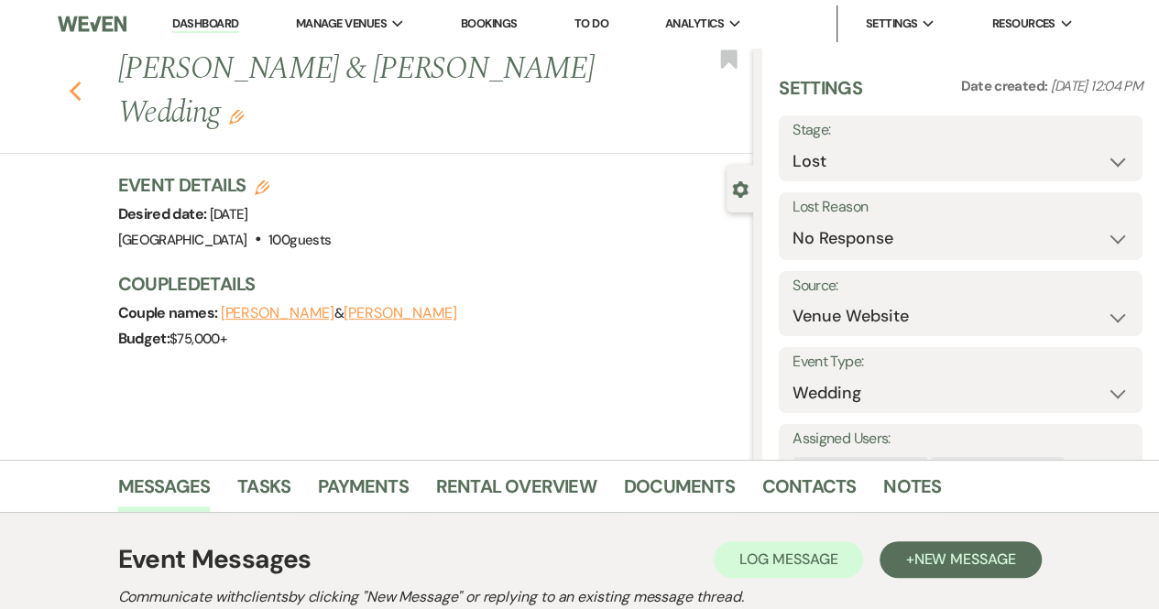
select select "2"
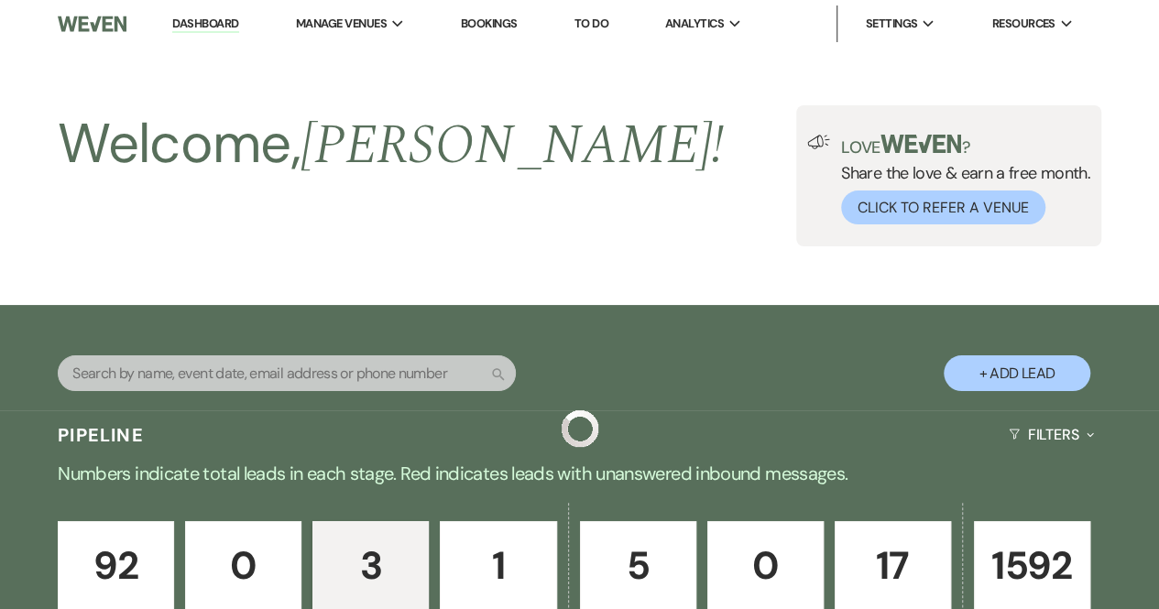
scroll to position [660, 0]
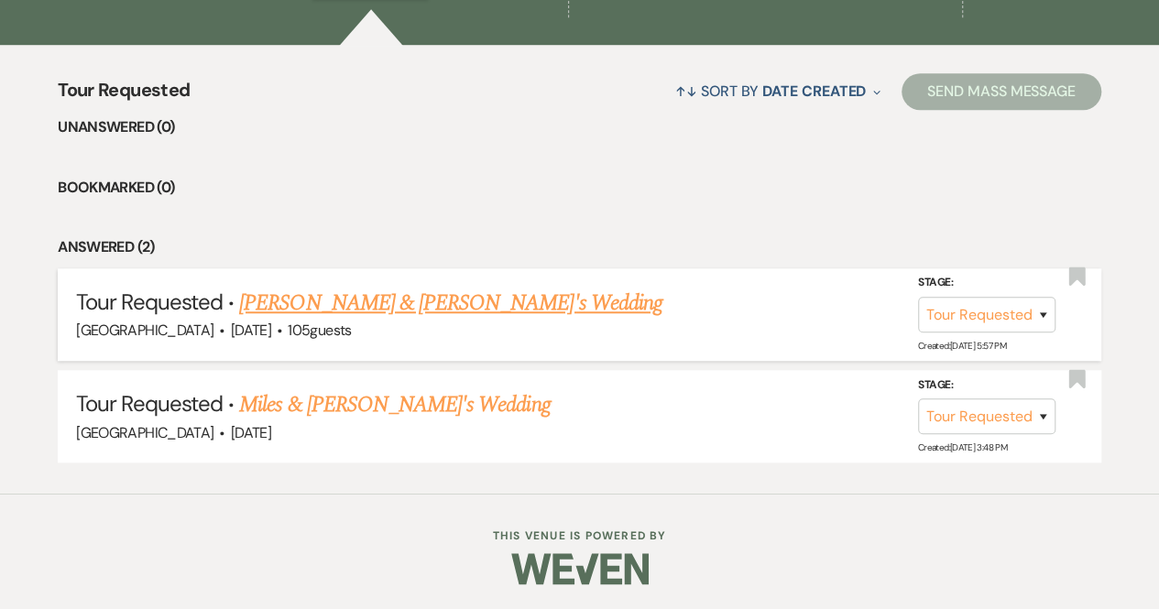
click at [260, 307] on link "[PERSON_NAME] & [PERSON_NAME]'s Wedding" at bounding box center [450, 303] width 423 height 33
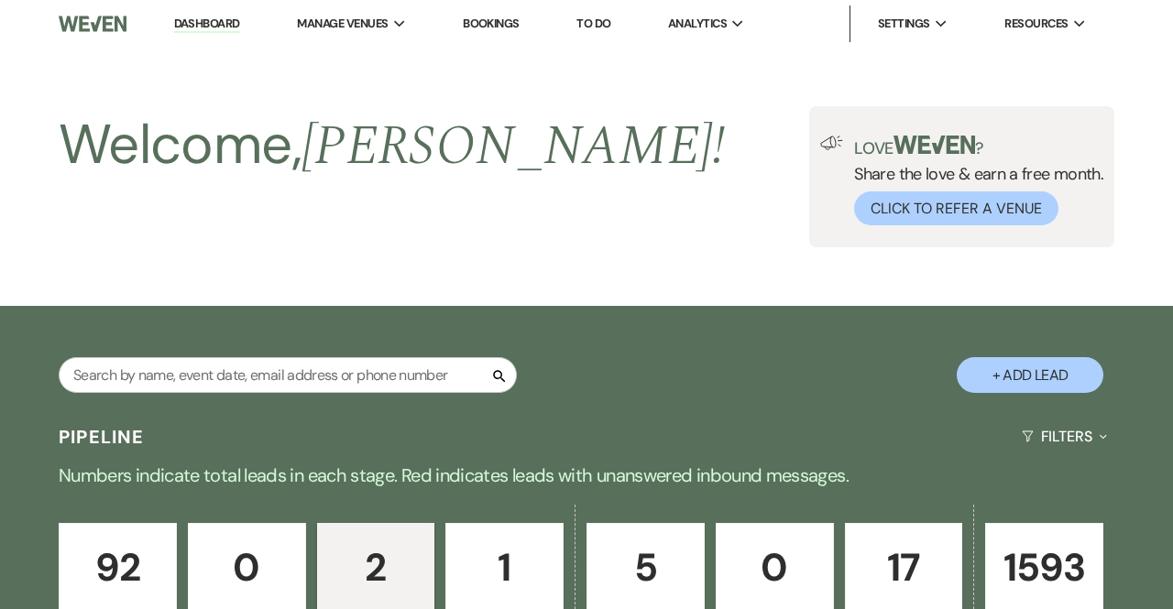
select select "2"
select select "5"
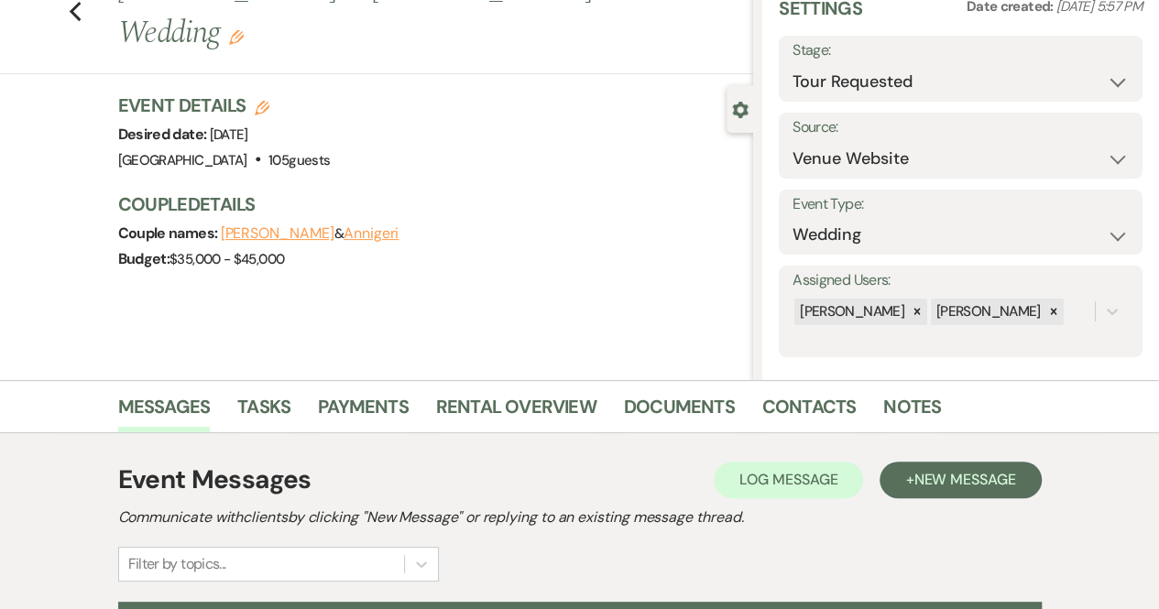
scroll to position [282, 0]
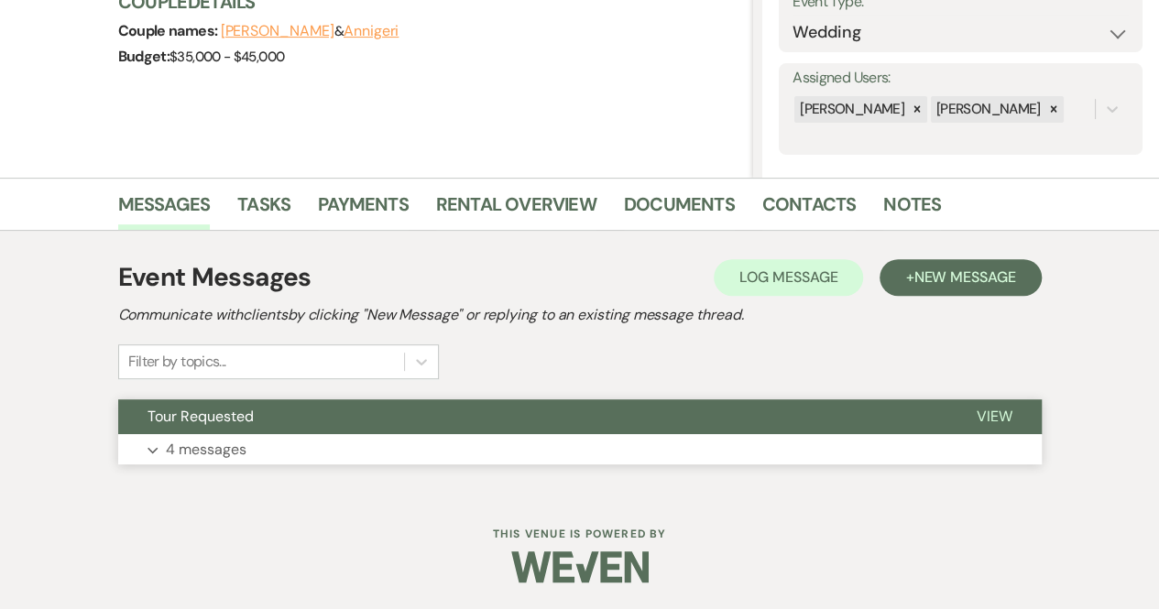
click at [997, 421] on span "View" at bounding box center [995, 416] width 36 height 19
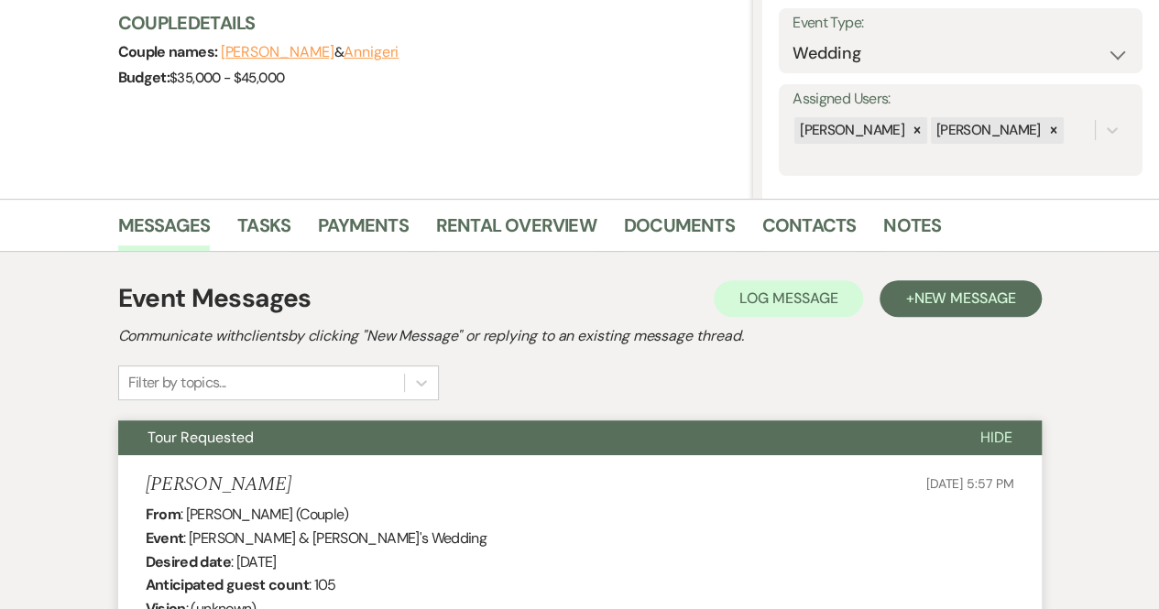
scroll to position [0, 0]
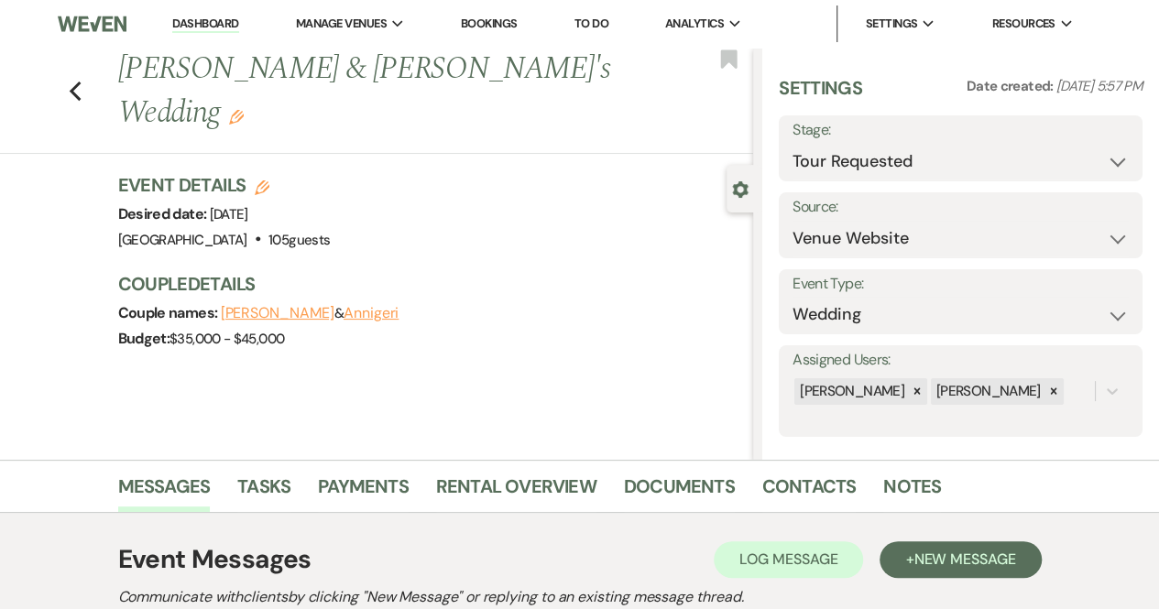
click at [860, 124] on label "Stage:" at bounding box center [961, 130] width 336 height 27
click at [860, 149] on select "Inquiry Follow Up Tour Requested Tour Confirmed Toured Proposal Sent Booked Lost" at bounding box center [961, 162] width 336 height 36
select select "8"
click at [793, 144] on select "Inquiry Follow Up Tour Requested Tour Confirmed Toured Proposal Sent Booked Lost" at bounding box center [961, 162] width 336 height 36
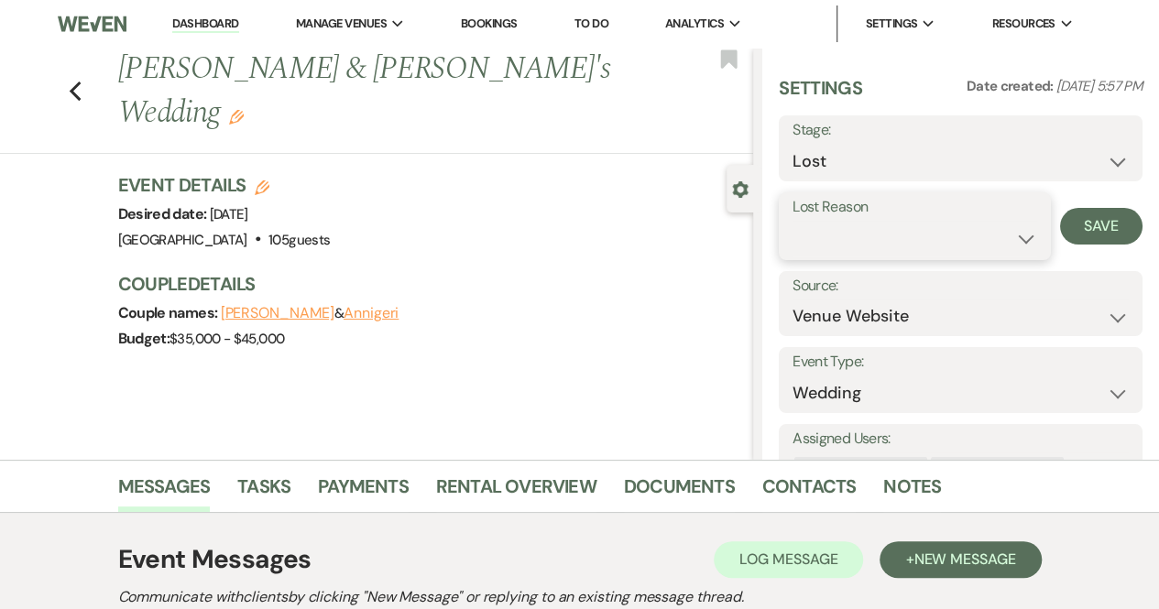
click at [874, 252] on select "Booked Elsewhere Budget Date Unavailable No Response Not a Good Match Capacity …" at bounding box center [915, 239] width 245 height 36
select select "5"
click at [793, 221] on select "Booked Elsewhere Budget Date Unavailable No Response Not a Good Match Capacity …" at bounding box center [915, 239] width 245 height 36
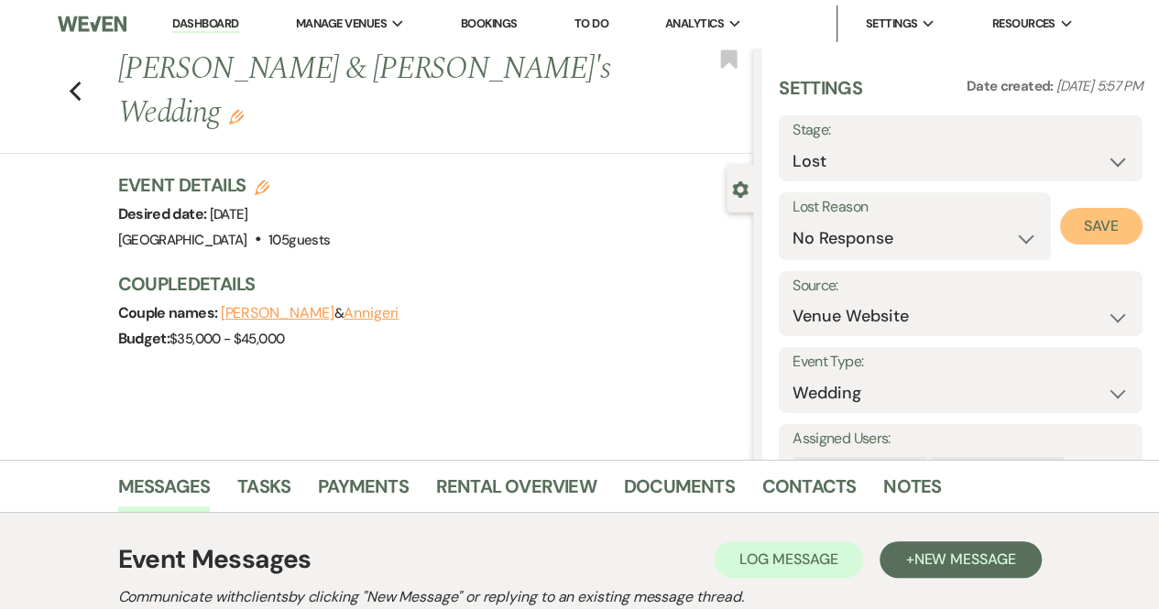
click at [1078, 228] on button "Save" at bounding box center [1101, 226] width 82 height 37
click at [190, 17] on link "Dashboard" at bounding box center [205, 24] width 66 height 17
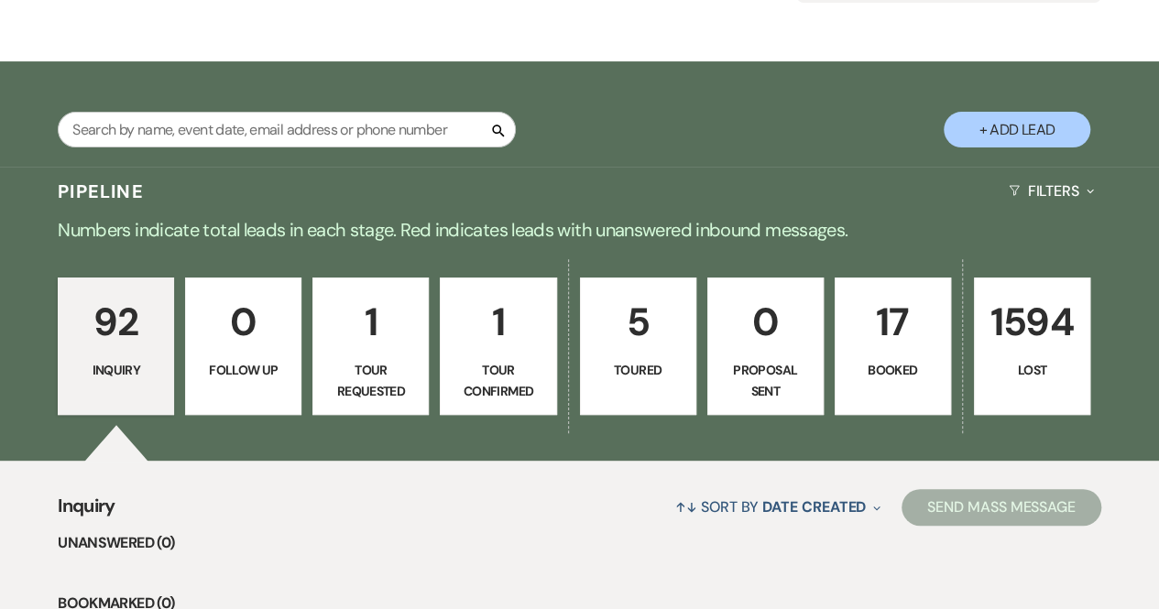
scroll to position [275, 0]
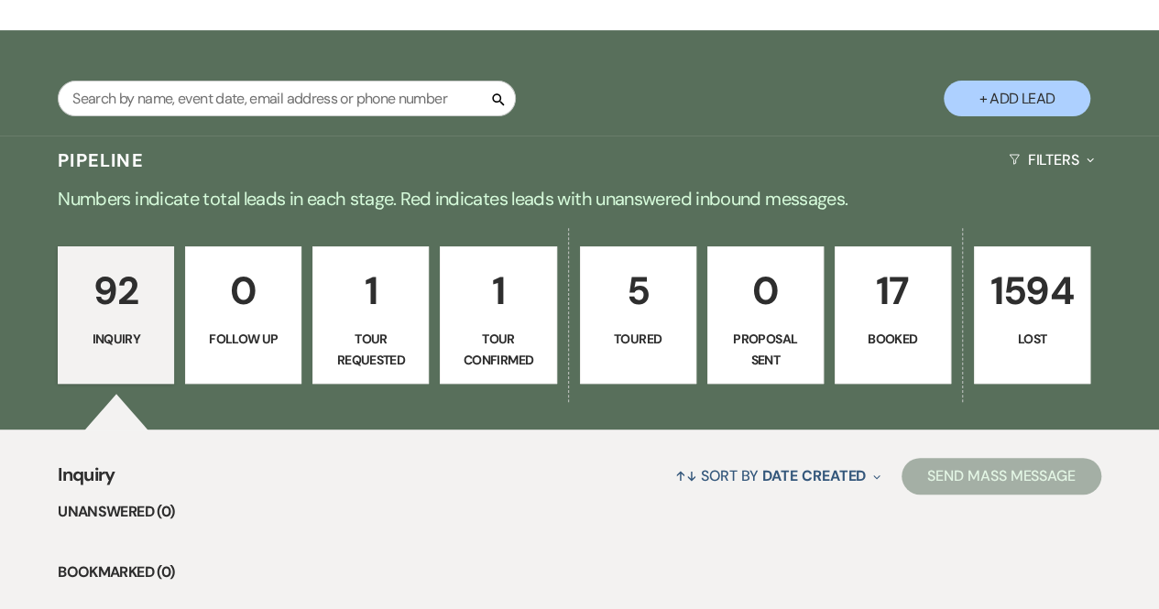
click at [493, 345] on p "Tour Confirmed" at bounding box center [498, 349] width 93 height 41
select select "4"
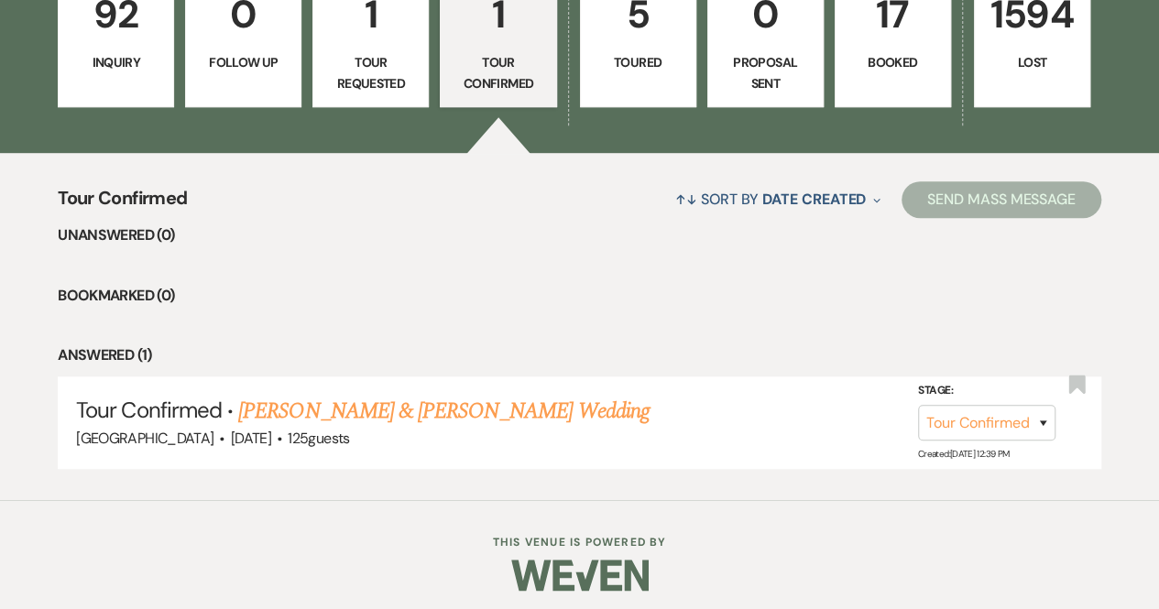
scroll to position [559, 0]
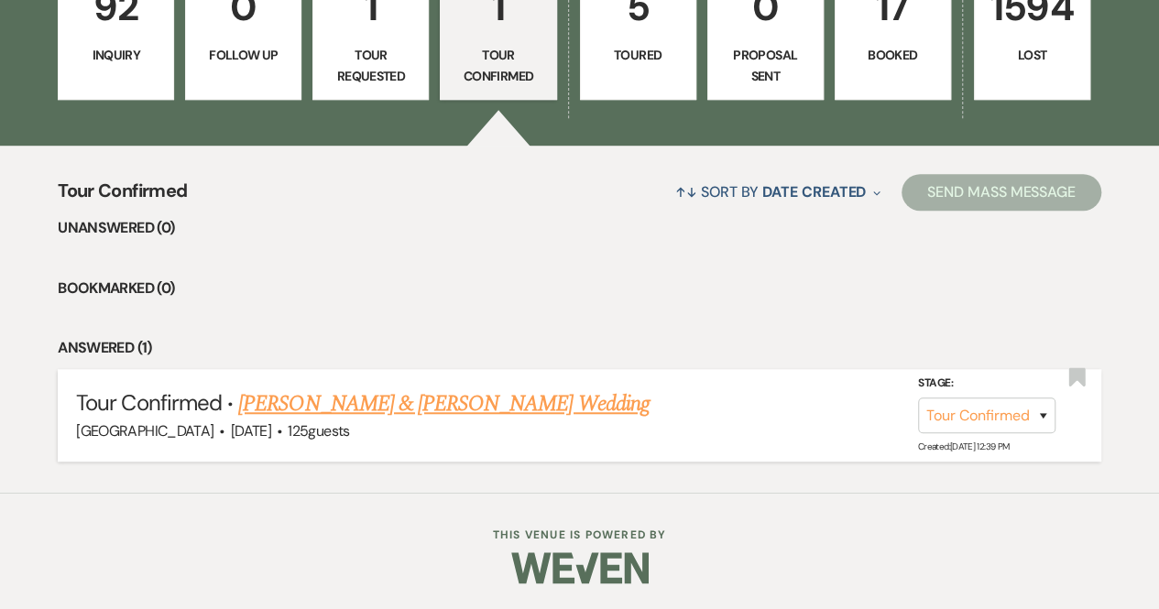
click at [504, 389] on link "[PERSON_NAME] & [PERSON_NAME] Wedding" at bounding box center [443, 404] width 411 height 33
select select "4"
select select "5"
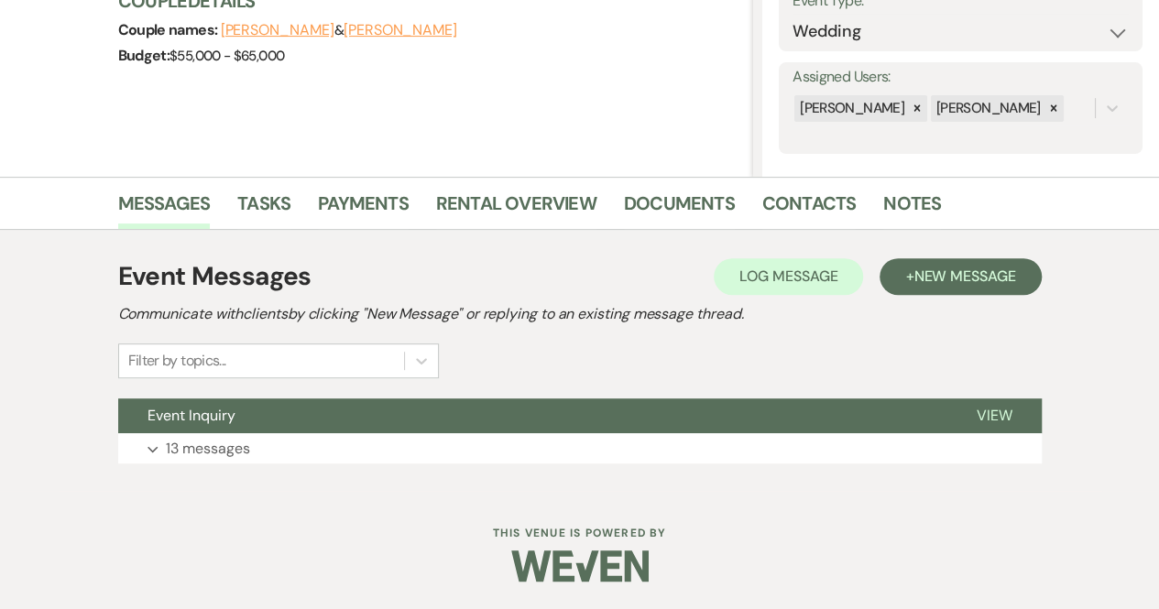
scroll to position [282, 0]
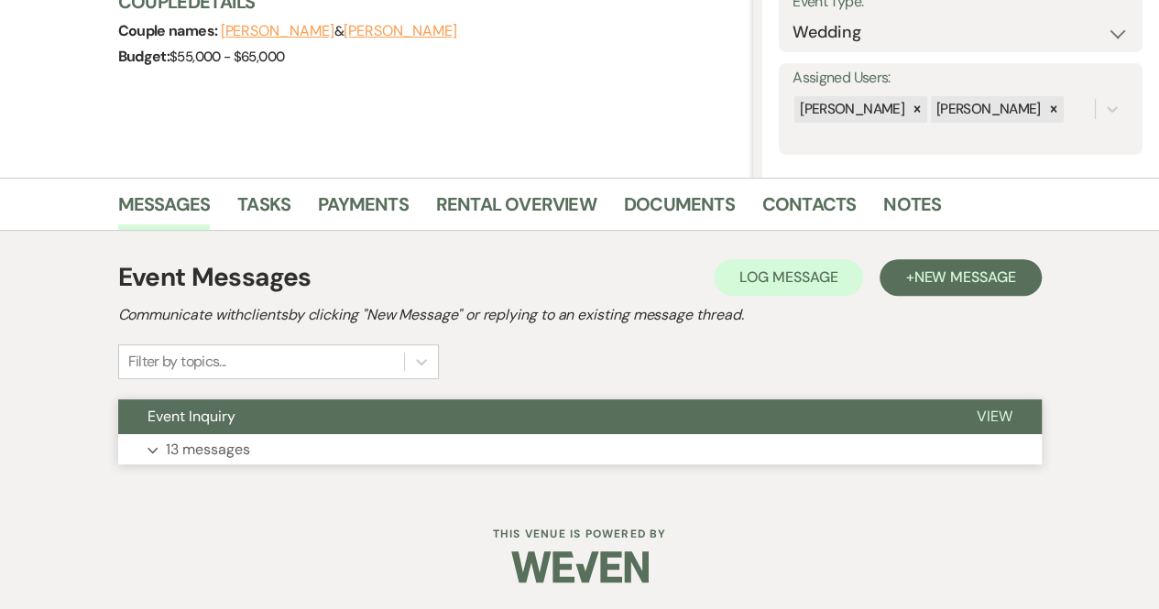
click at [999, 411] on span "View" at bounding box center [995, 416] width 36 height 19
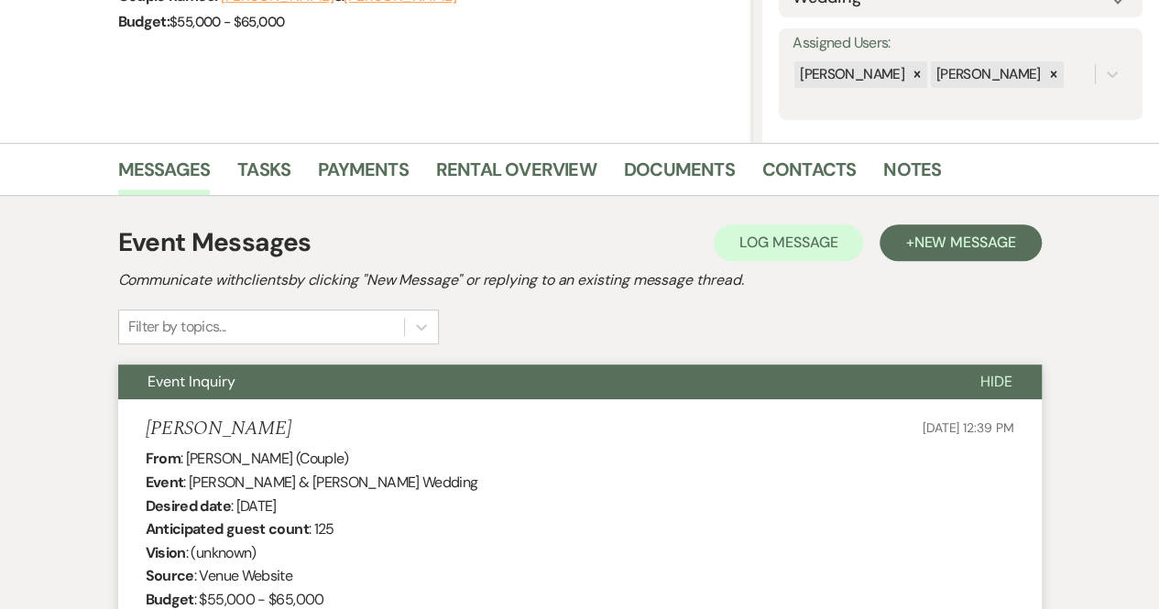
scroll to position [0, 0]
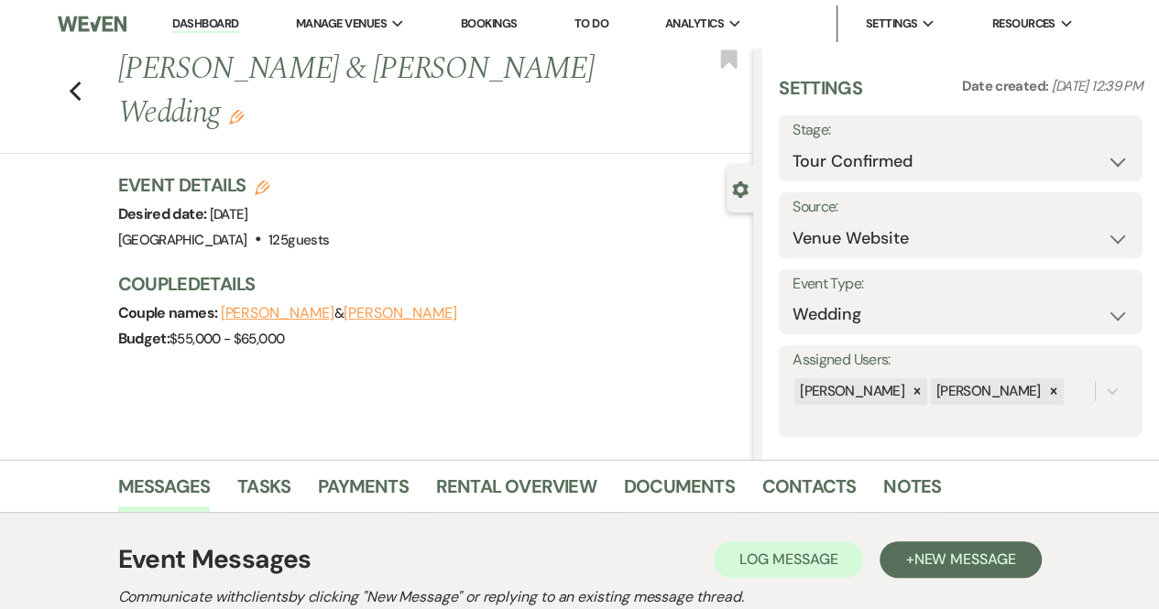
click at [192, 21] on link "Dashboard" at bounding box center [205, 24] width 66 height 17
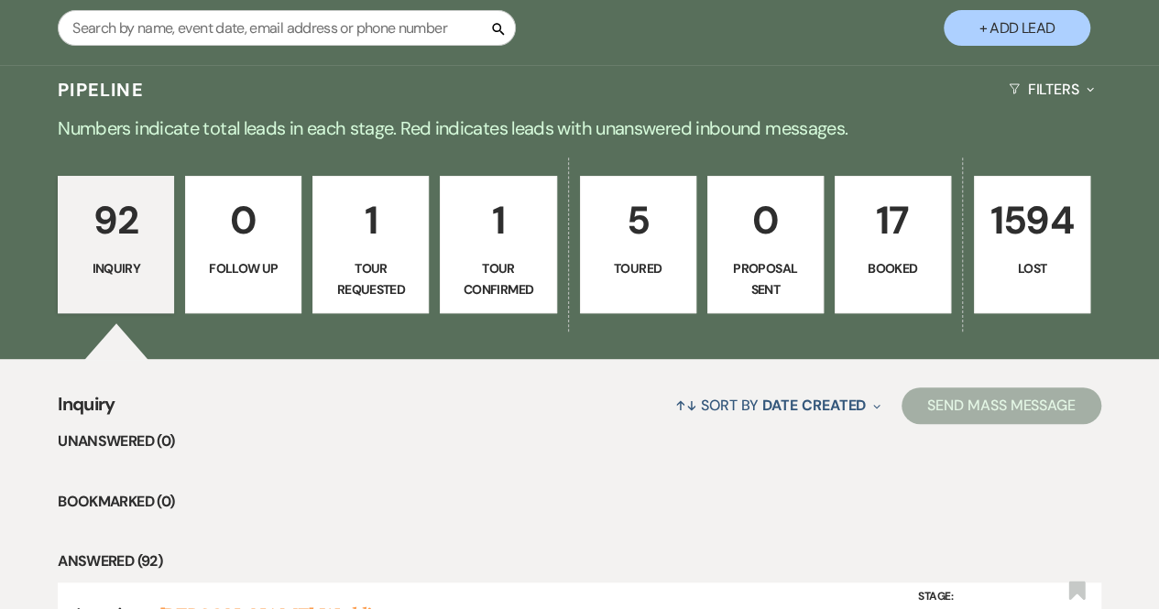
scroll to position [367, 0]
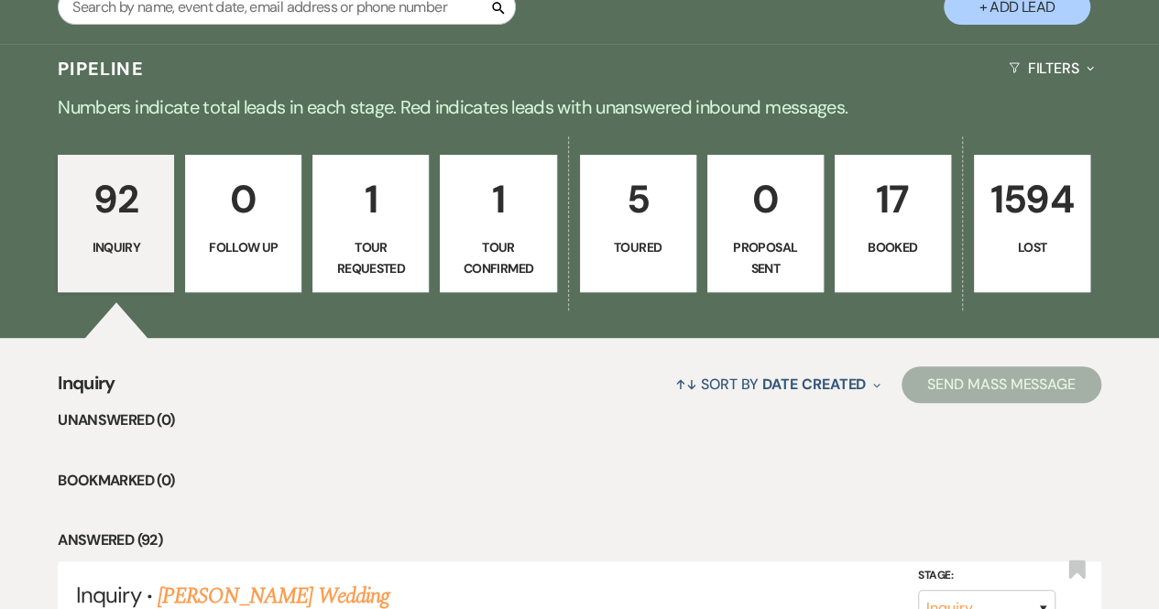
click at [640, 231] on link "5 Toured" at bounding box center [638, 223] width 116 height 137
select select "5"
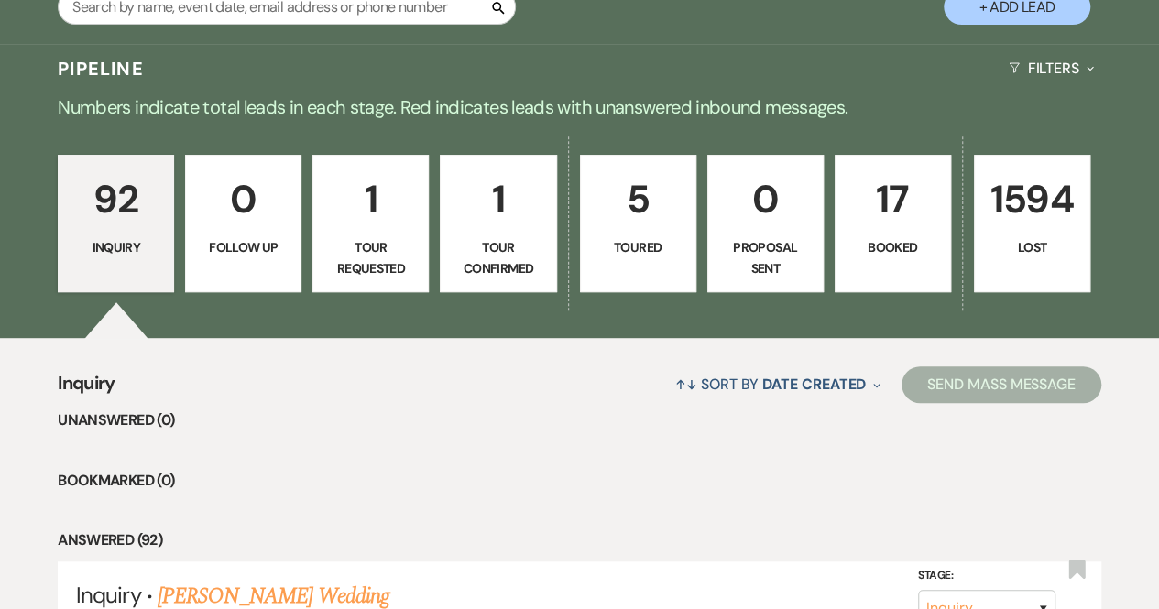
select select "5"
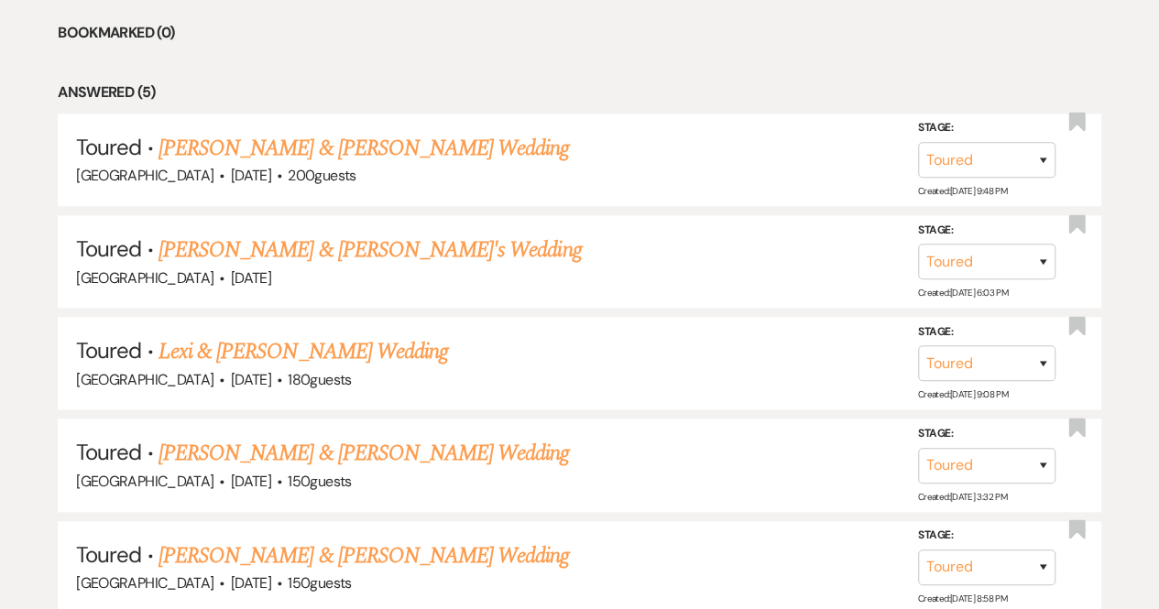
scroll to position [916, 0]
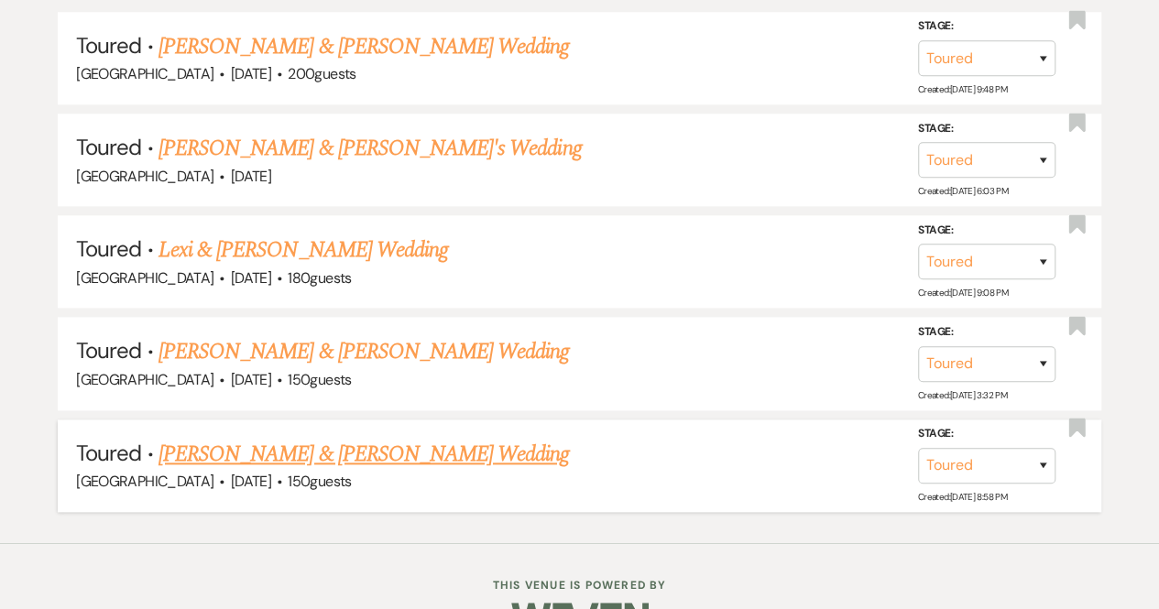
click at [491, 442] on link "[PERSON_NAME] & [PERSON_NAME] Wedding" at bounding box center [364, 454] width 411 height 33
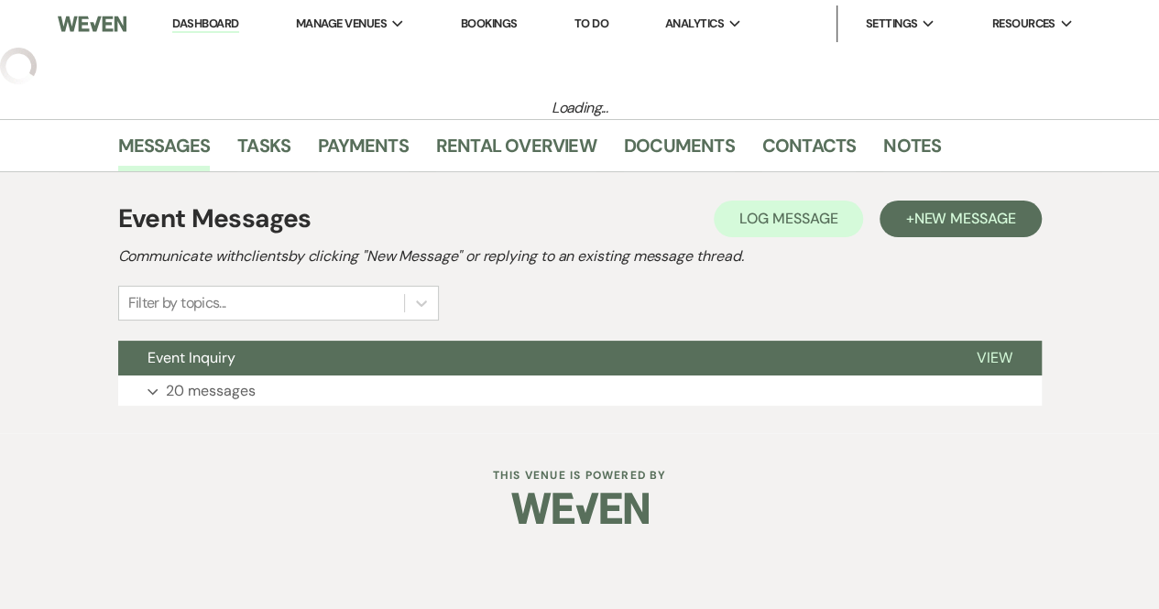
select select "5"
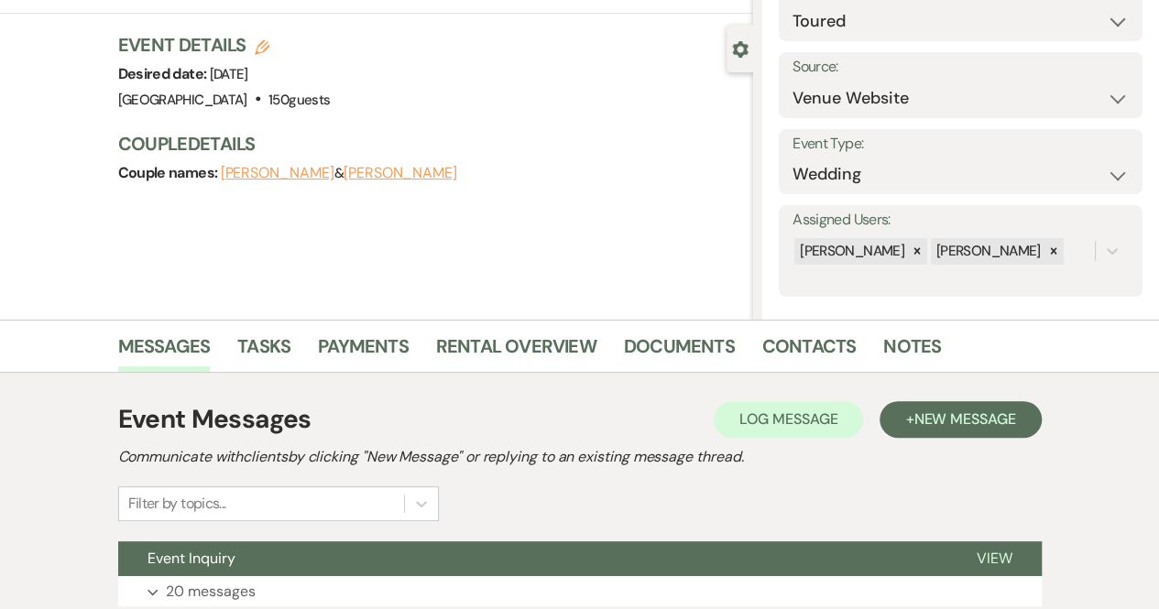
scroll to position [282, 0]
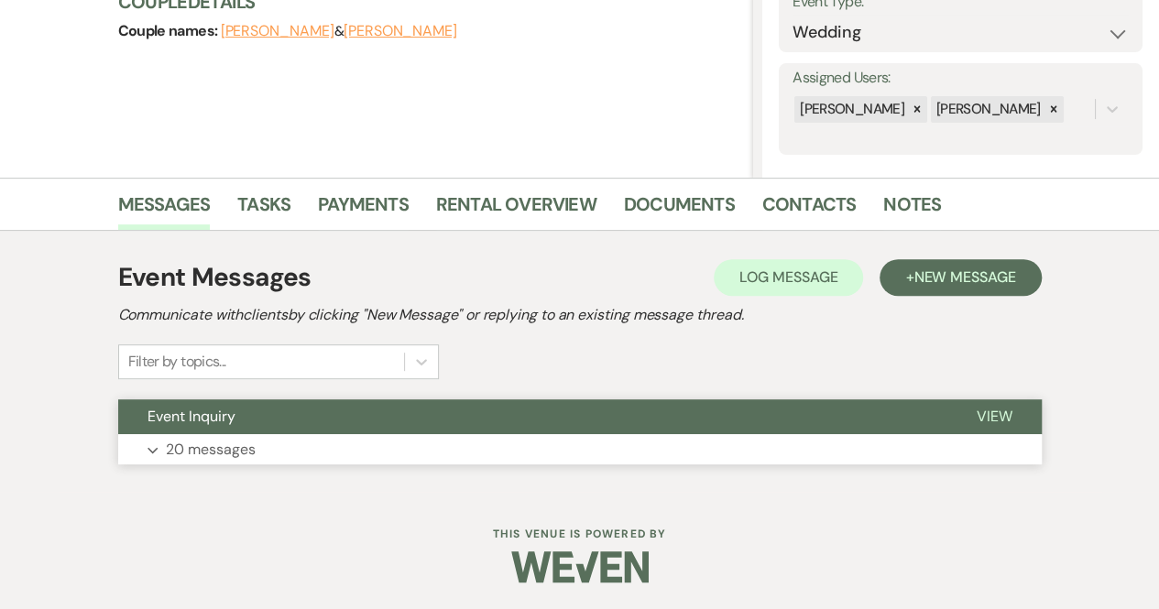
click at [990, 421] on span "View" at bounding box center [995, 416] width 36 height 19
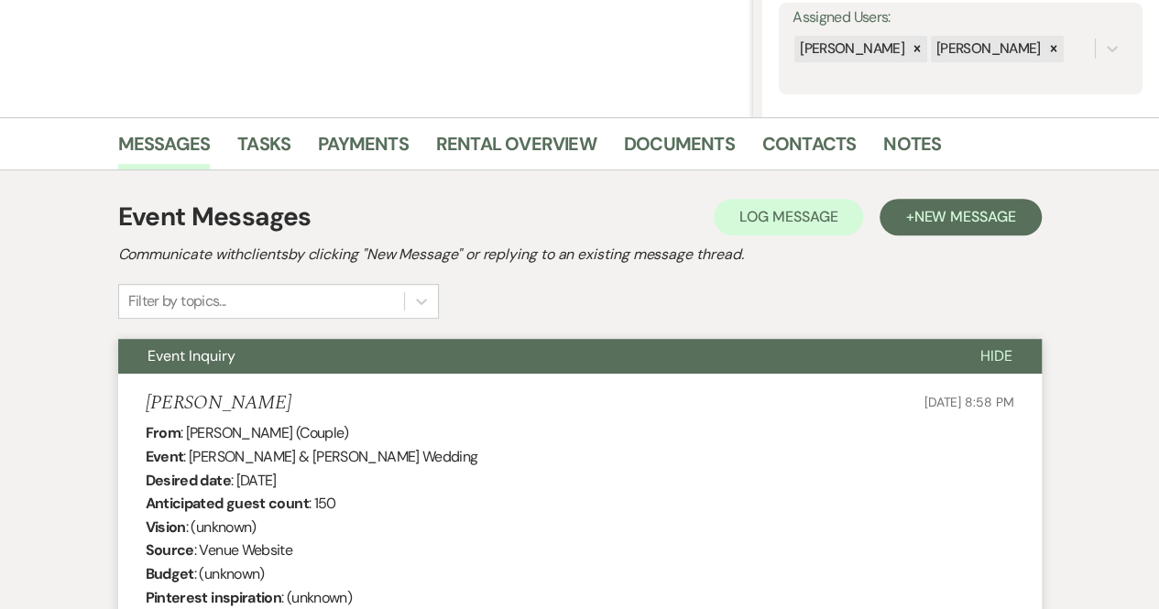
scroll to position [0, 0]
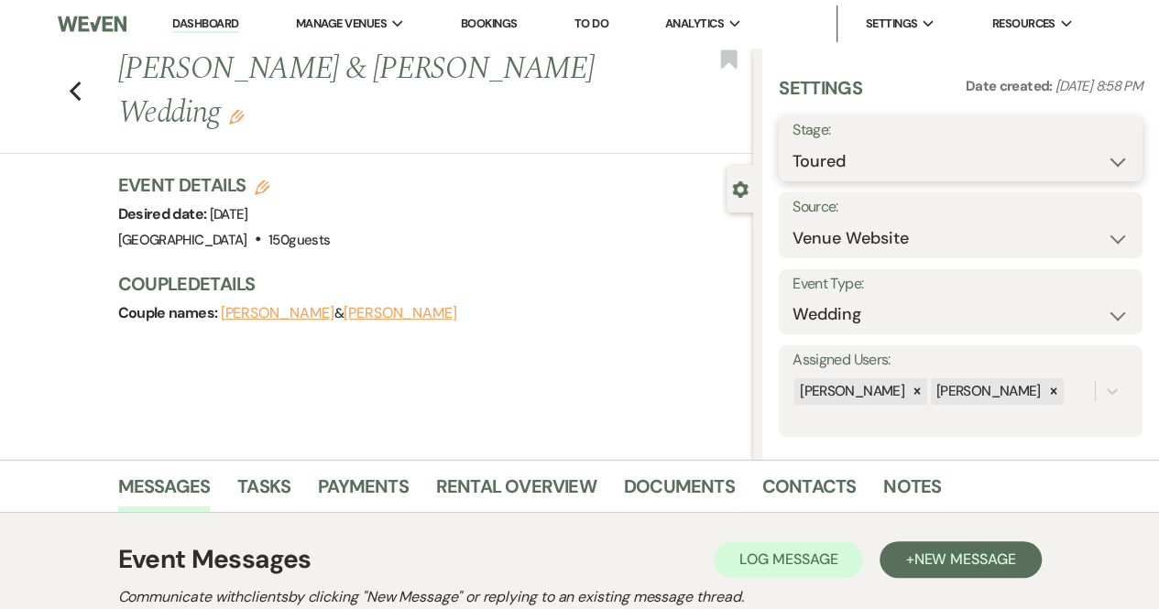
click at [927, 160] on select "Inquiry Follow Up Tour Requested Tour Confirmed Toured Proposal Sent Booked Lost" at bounding box center [961, 162] width 336 height 36
select select "8"
click at [793, 144] on select "Inquiry Follow Up Tour Requested Tour Confirmed Toured Proposal Sent Booked Lost" at bounding box center [961, 162] width 336 height 36
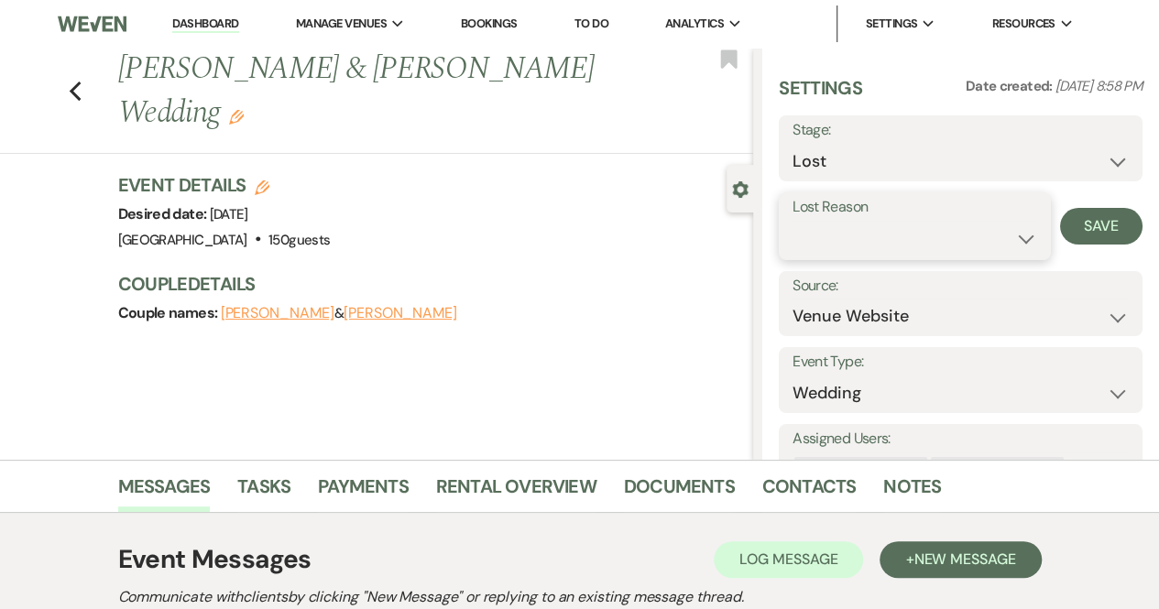
click at [887, 249] on select "Booked Elsewhere Budget Date Unavailable No Response Not a Good Match Capacity …" at bounding box center [915, 239] width 245 height 36
select select "5"
click at [793, 221] on select "Booked Elsewhere Budget Date Unavailable No Response Not a Good Match Capacity …" at bounding box center [915, 239] width 245 height 36
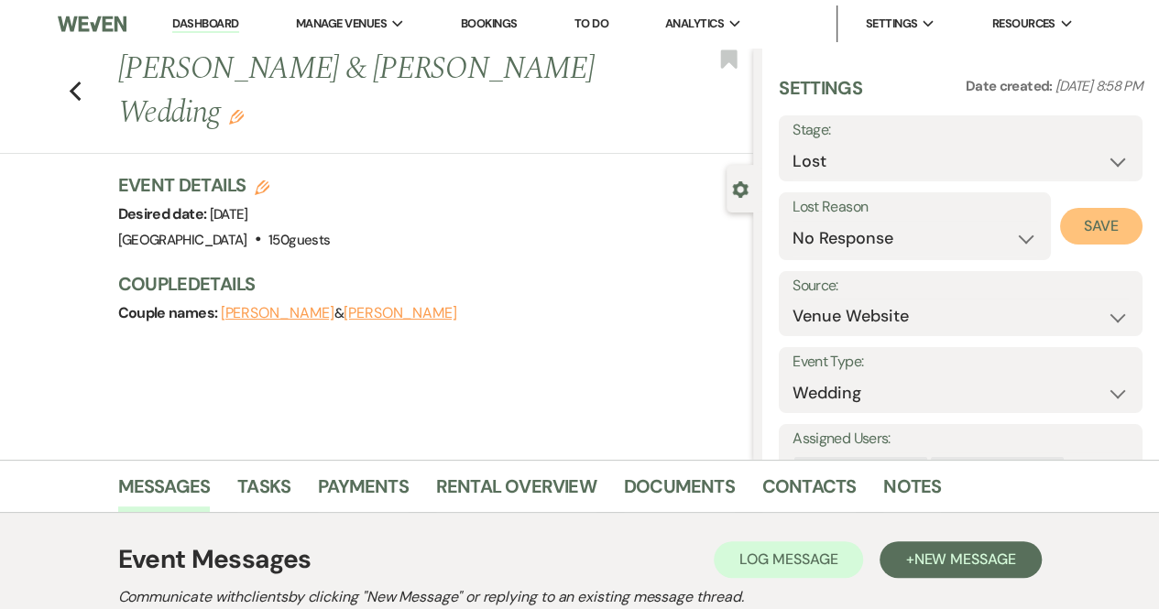
click at [1079, 232] on button "Save" at bounding box center [1101, 226] width 82 height 37
click at [202, 25] on link "Dashboard" at bounding box center [205, 24] width 66 height 17
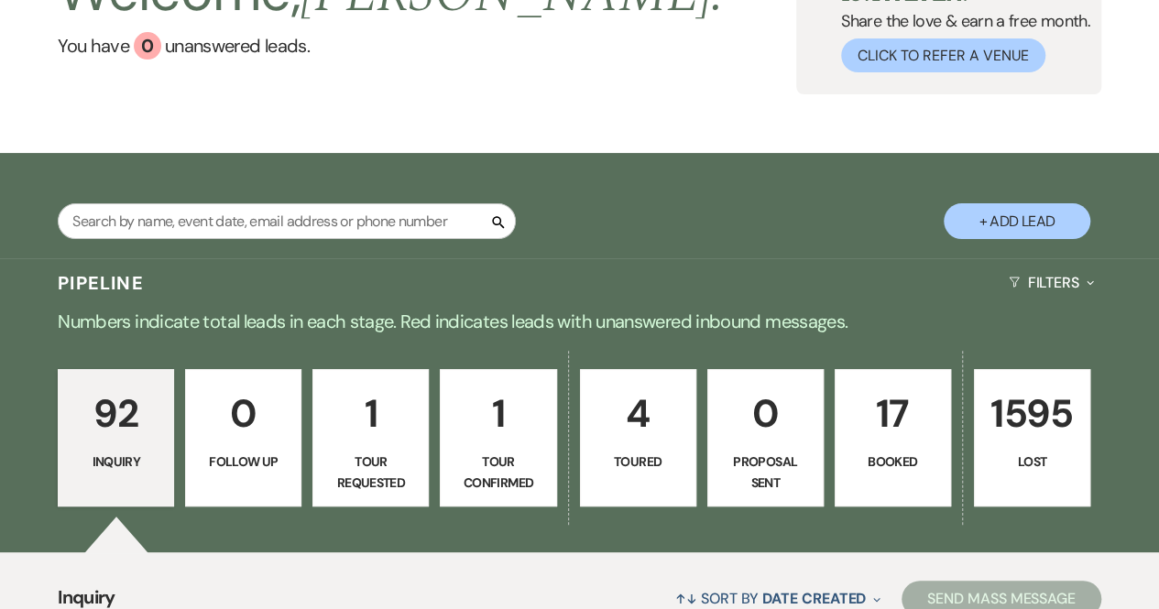
scroll to position [367, 0]
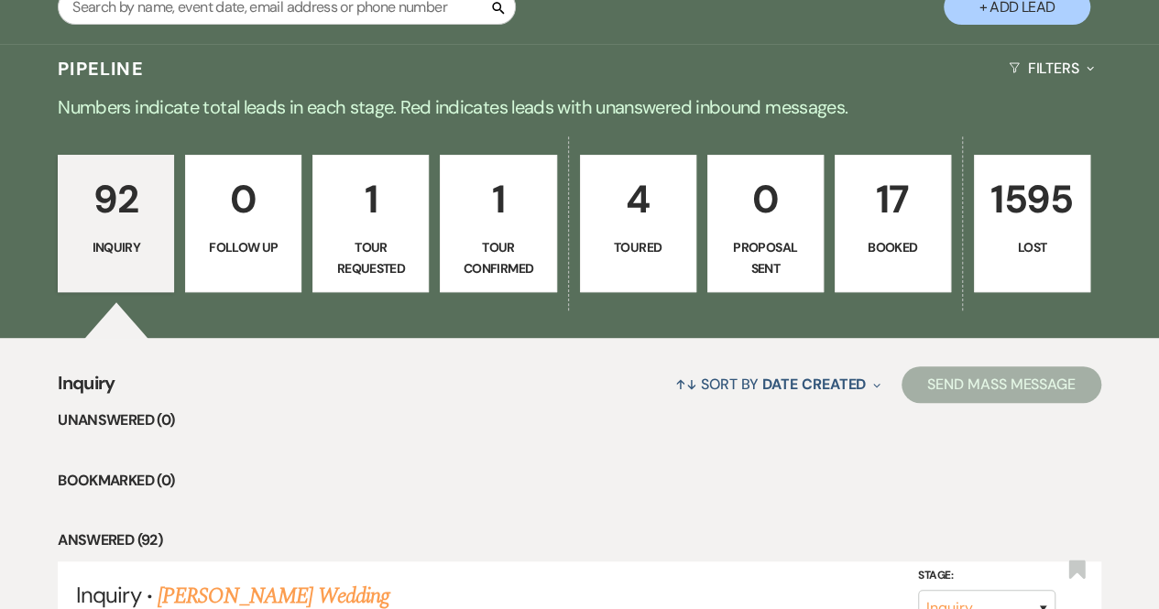
click at [608, 234] on link "4 Toured" at bounding box center [638, 223] width 116 height 137
select select "5"
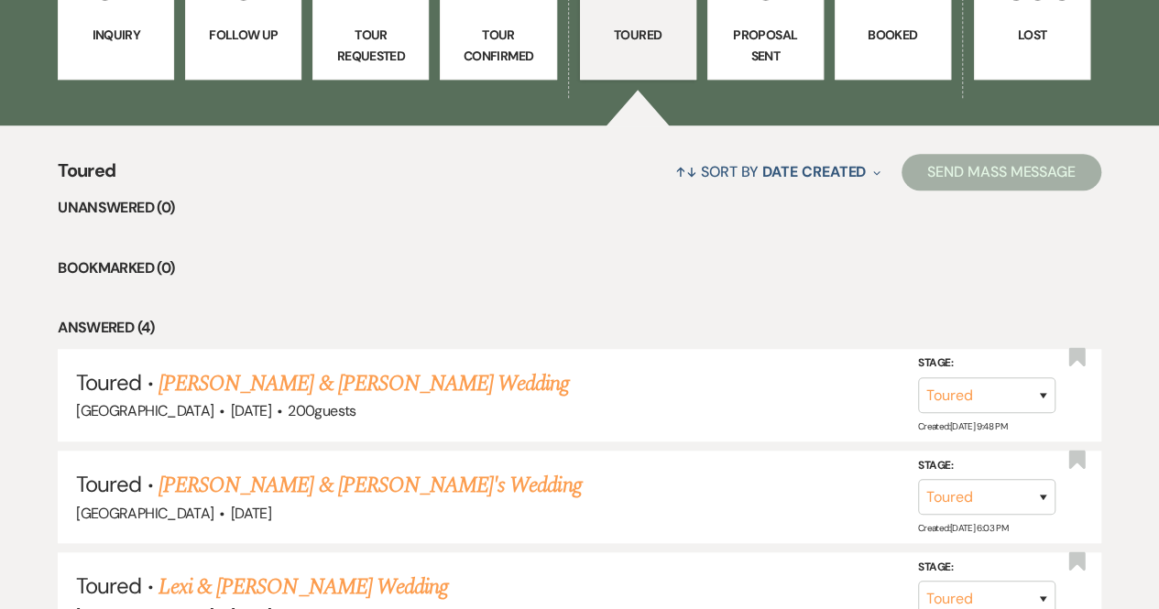
scroll to position [222, 0]
